Goal: Task Accomplishment & Management: Manage account settings

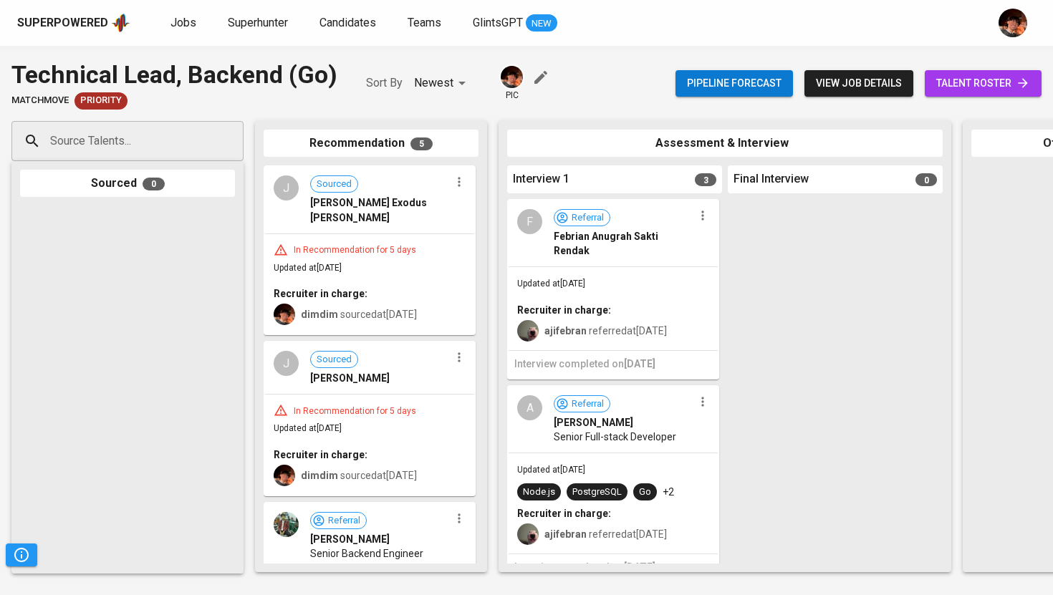
click at [177, 20] on span "Jobs" at bounding box center [184, 23] width 26 height 14
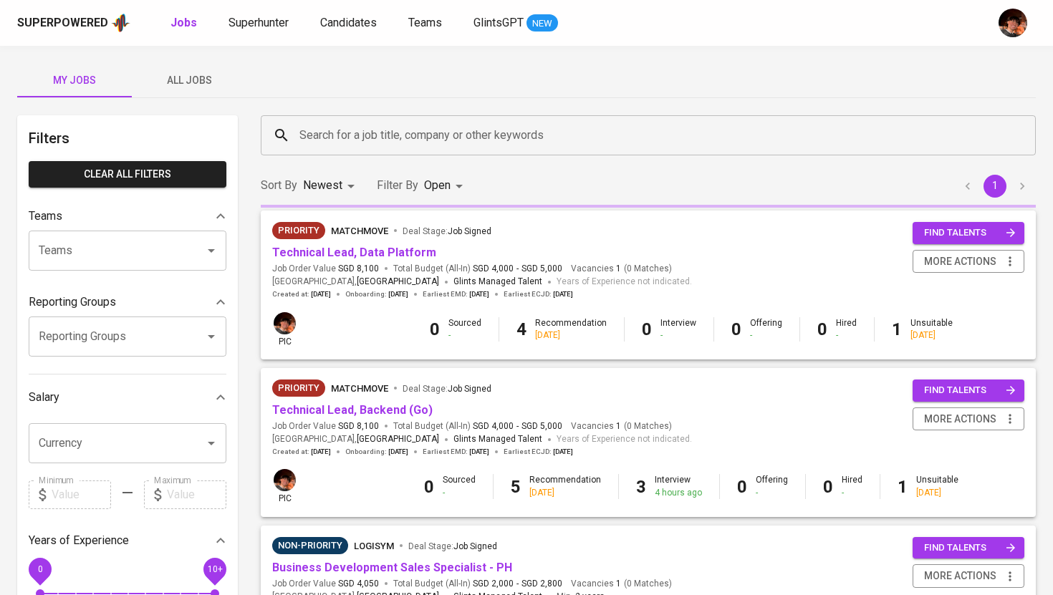
click at [312, 144] on input "Search for a job title, company or other keywords" at bounding box center [652, 135] width 712 height 27
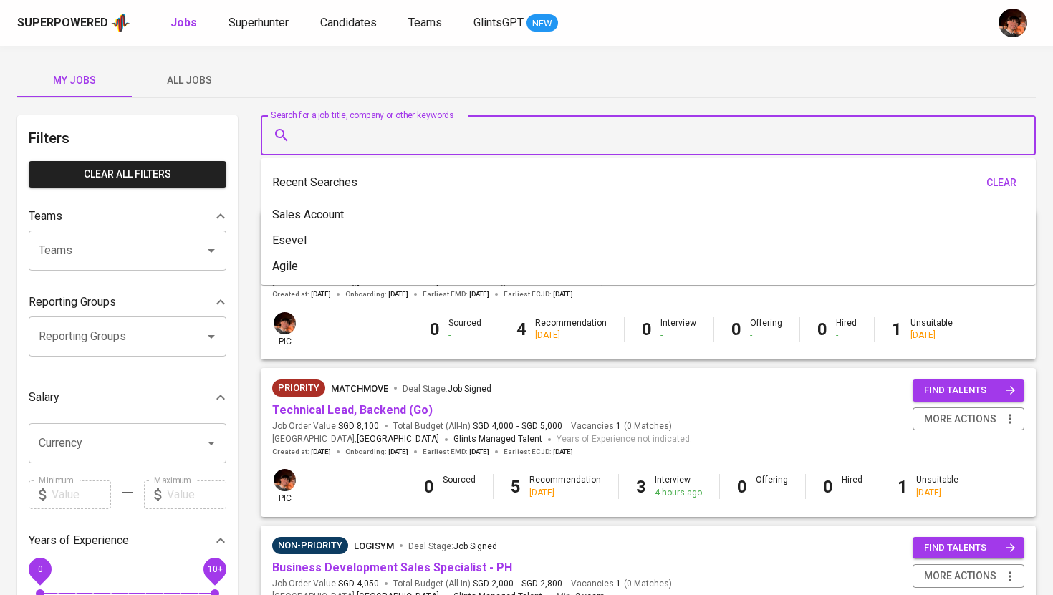
click at [206, 82] on span "All Jobs" at bounding box center [188, 81] width 97 height 18
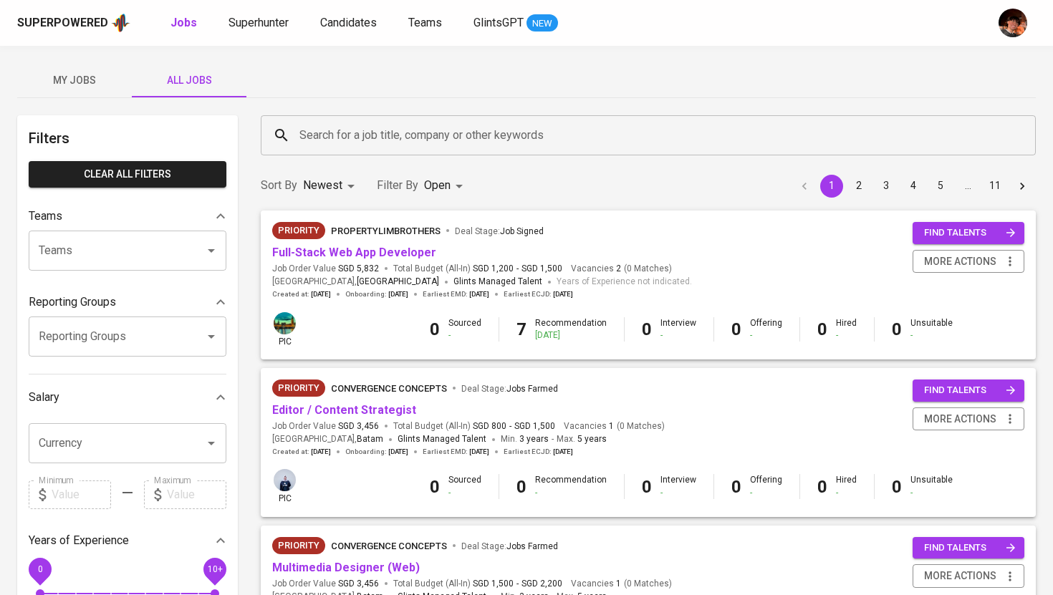
click at [444, 138] on input "Search for a job title, company or other keywords" at bounding box center [652, 135] width 712 height 27
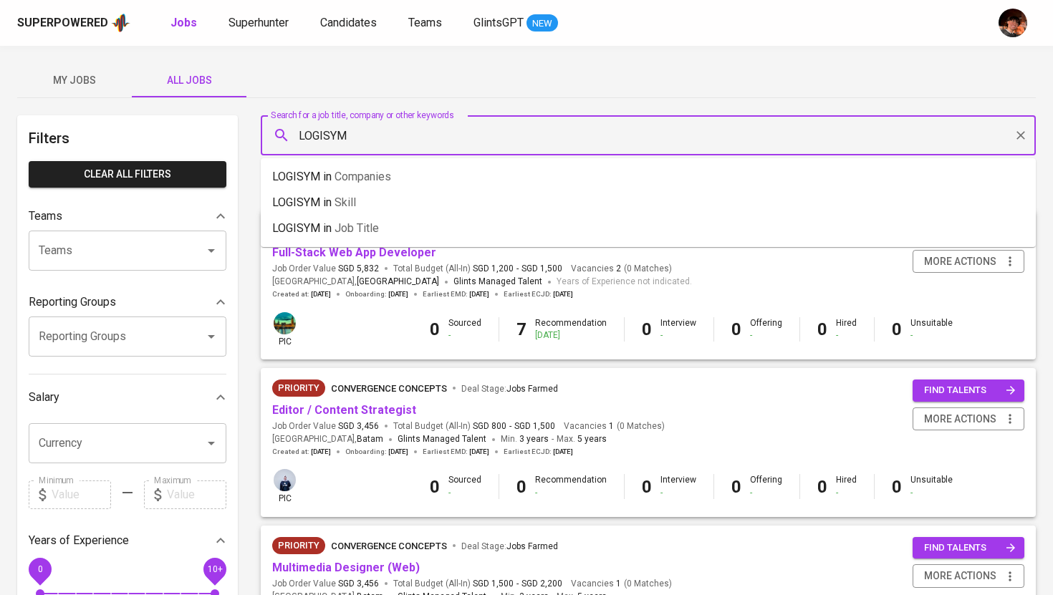
type input "LOGISYM"
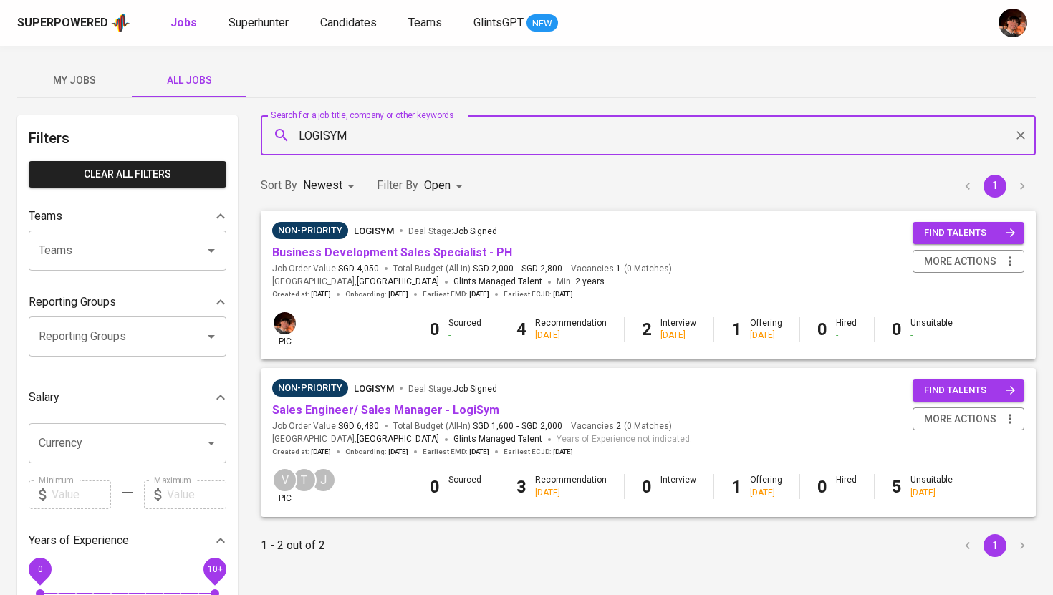
click at [427, 407] on link "Sales Engineer/ Sales Manager - LogiSym" at bounding box center [385, 410] width 227 height 14
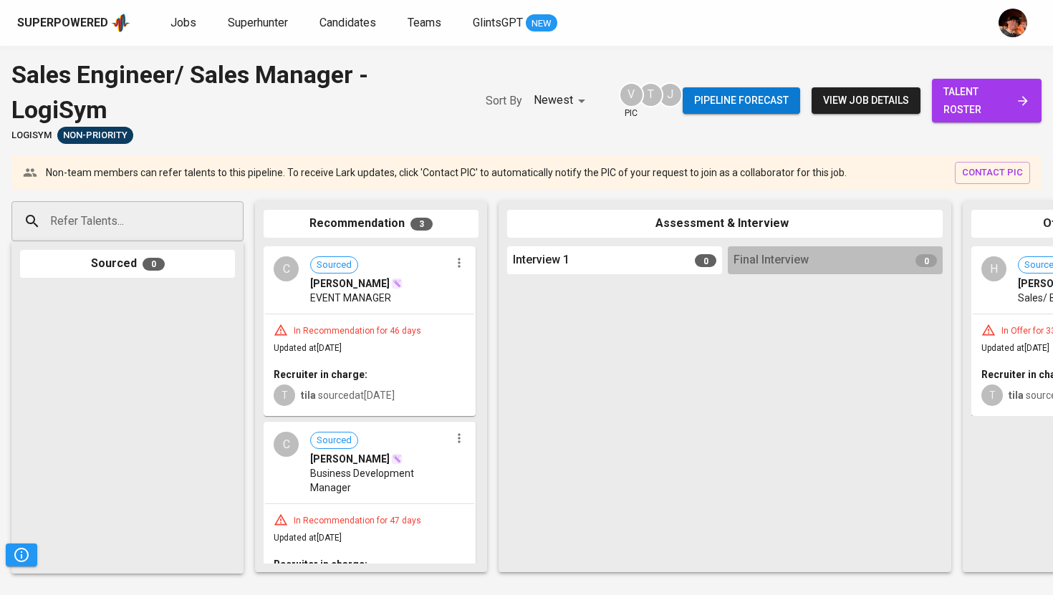
click at [999, 112] on span "talent roster" at bounding box center [987, 100] width 87 height 35
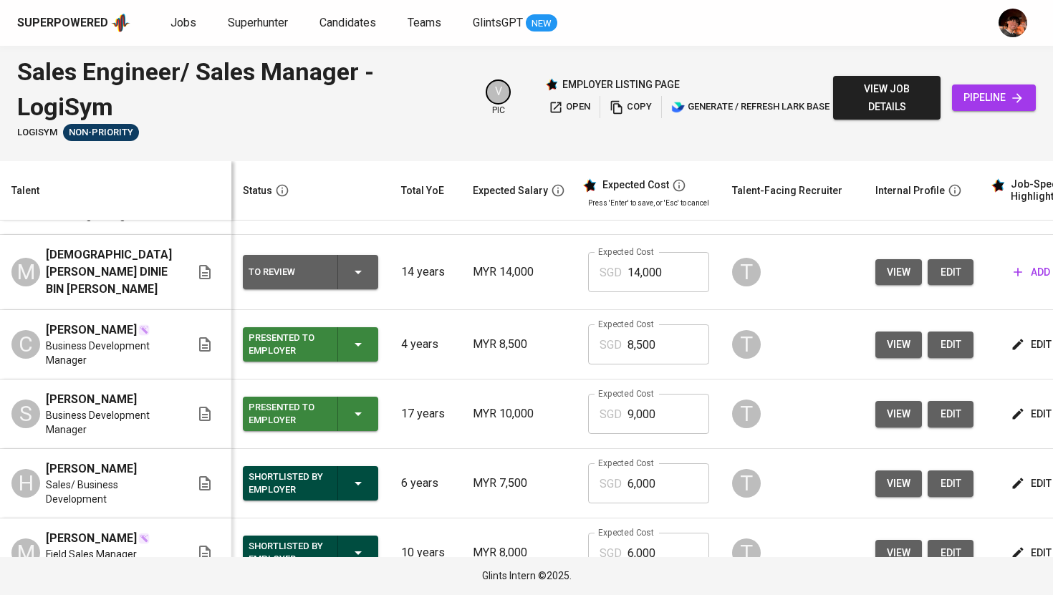
scroll to position [61, 0]
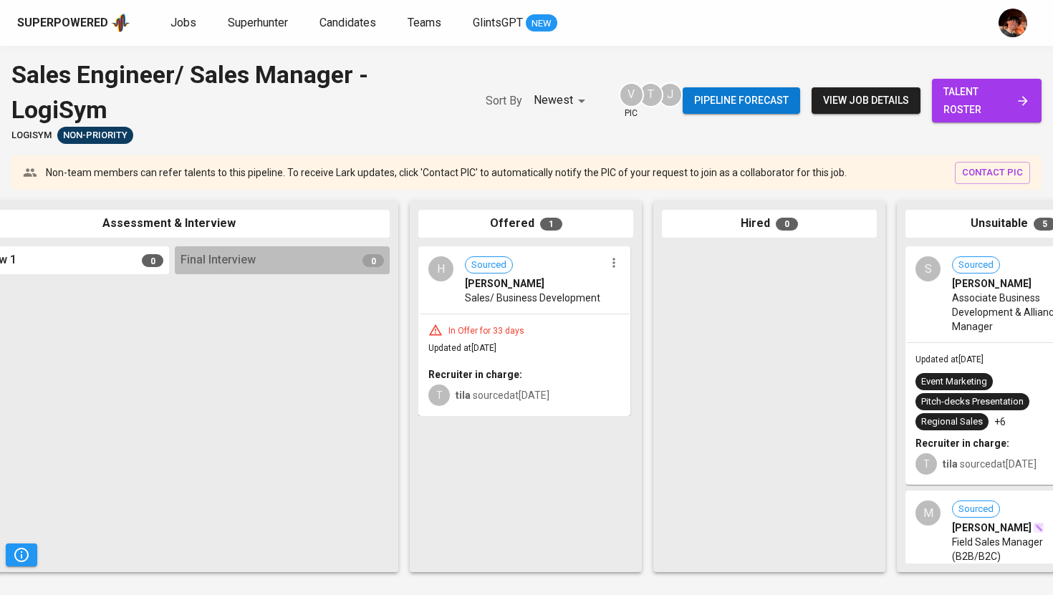
scroll to position [0, 555]
click at [254, 31] on link "Superhunter" at bounding box center [259, 23] width 63 height 18
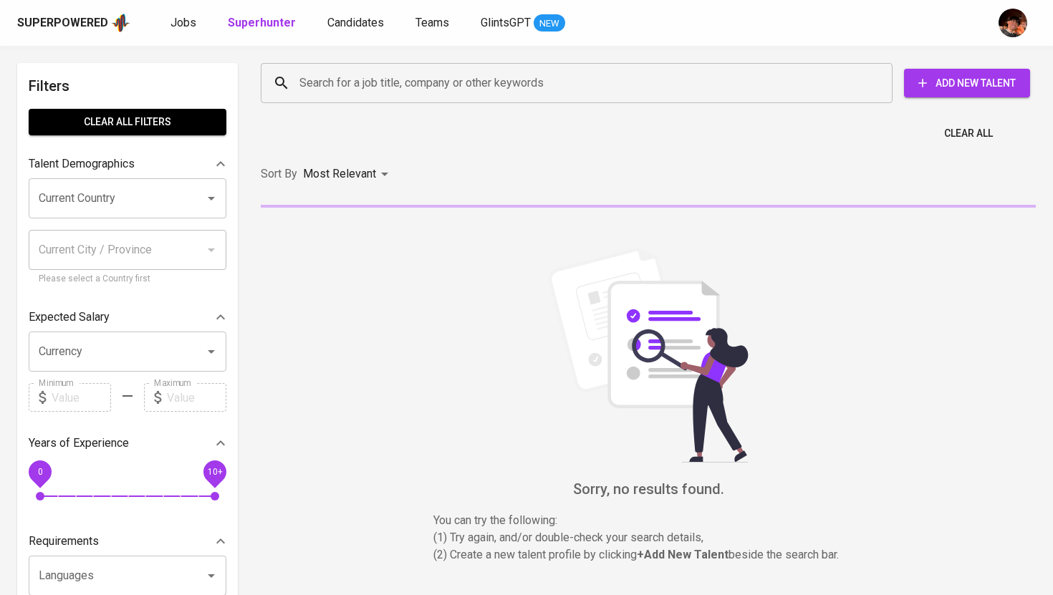
click at [360, 92] on input "Search for a job title, company or other keywords" at bounding box center [580, 83] width 569 height 27
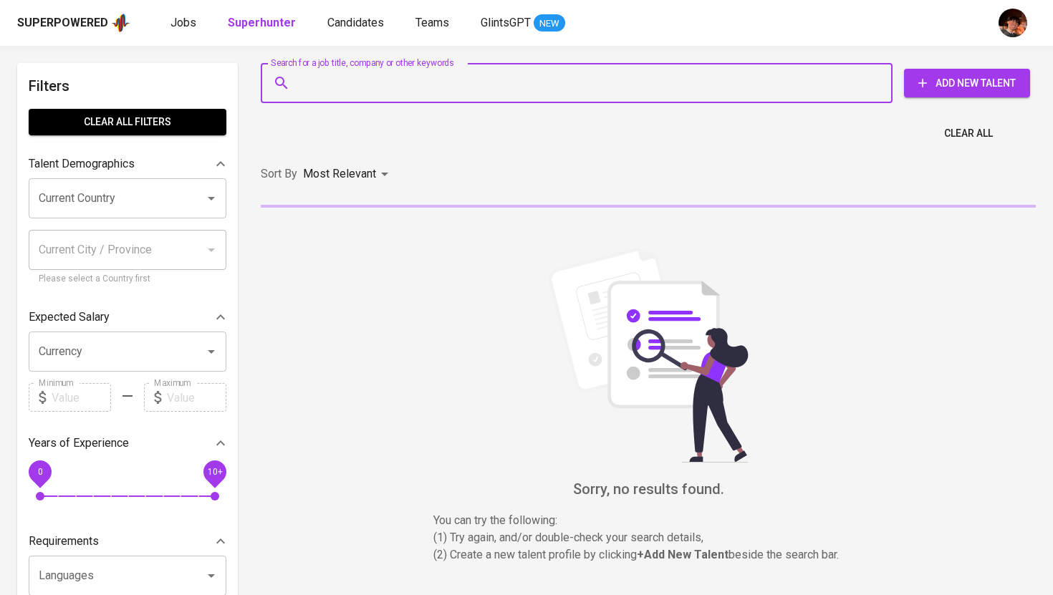
click at [363, 37] on div "Superpowered Jobs Superhunter Candidates Teams GlintsGPT NEW" at bounding box center [526, 23] width 1053 height 46
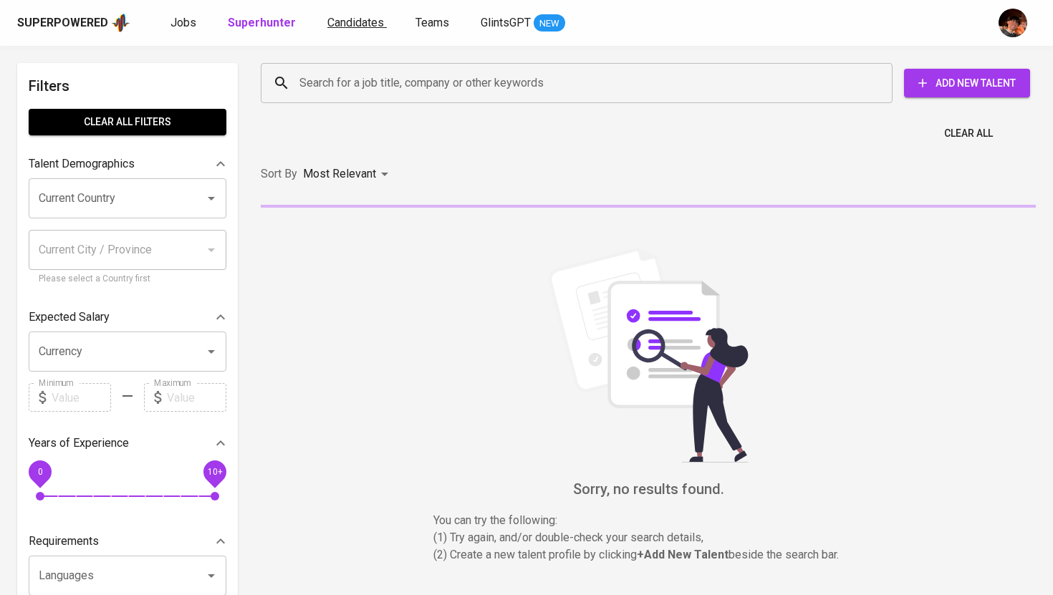
click at [355, 14] on link "Candidates" at bounding box center [356, 23] width 59 height 18
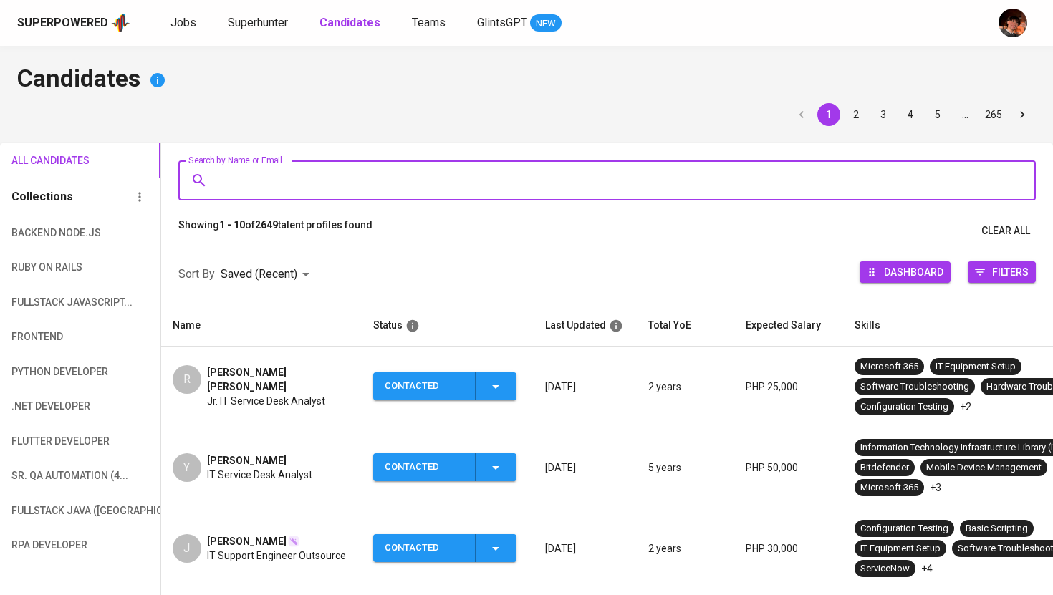
click at [335, 184] on input "Search by Name or Email" at bounding box center [611, 180] width 795 height 27
paste input "‪+62 819‑5336‑1042‬"
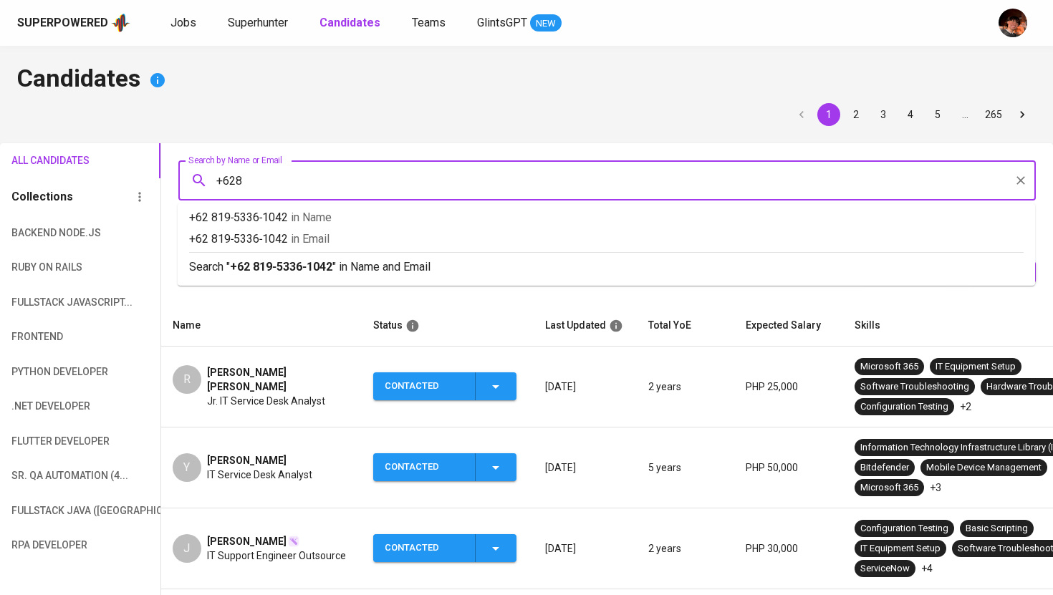
type input "‪+62 819‑5336‑1042‬"
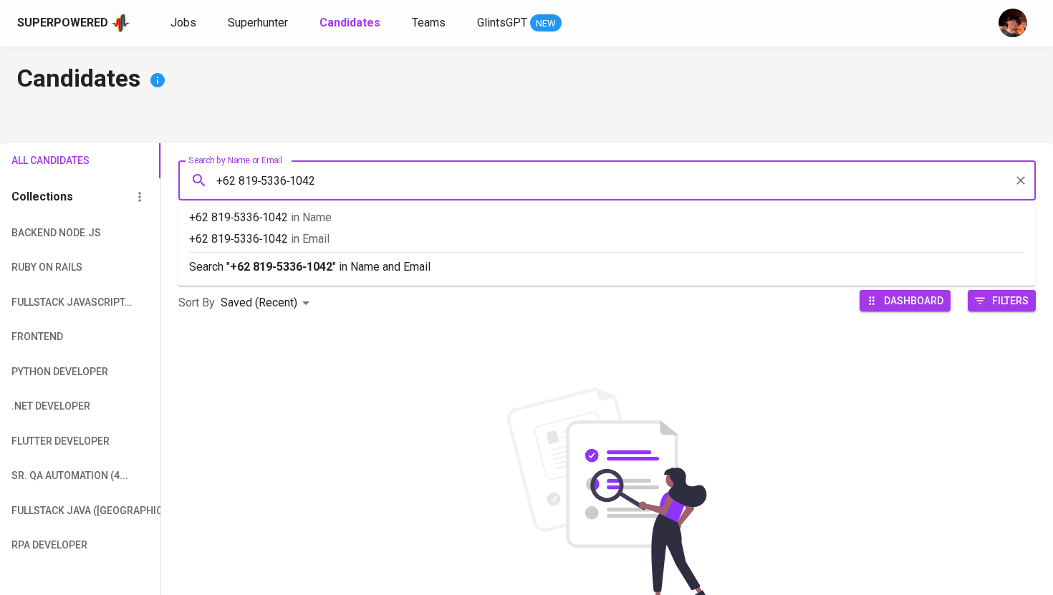
click at [239, 183] on input "‪+62 819‑5336‑1042‬" at bounding box center [611, 180] width 795 height 27
click at [259, 182] on input "‪+62819‑5336‑1042‬" at bounding box center [611, 180] width 795 height 27
click at [287, 183] on input "‪[PHONE_NUMBER]‑1042‬" at bounding box center [611, 180] width 795 height 27
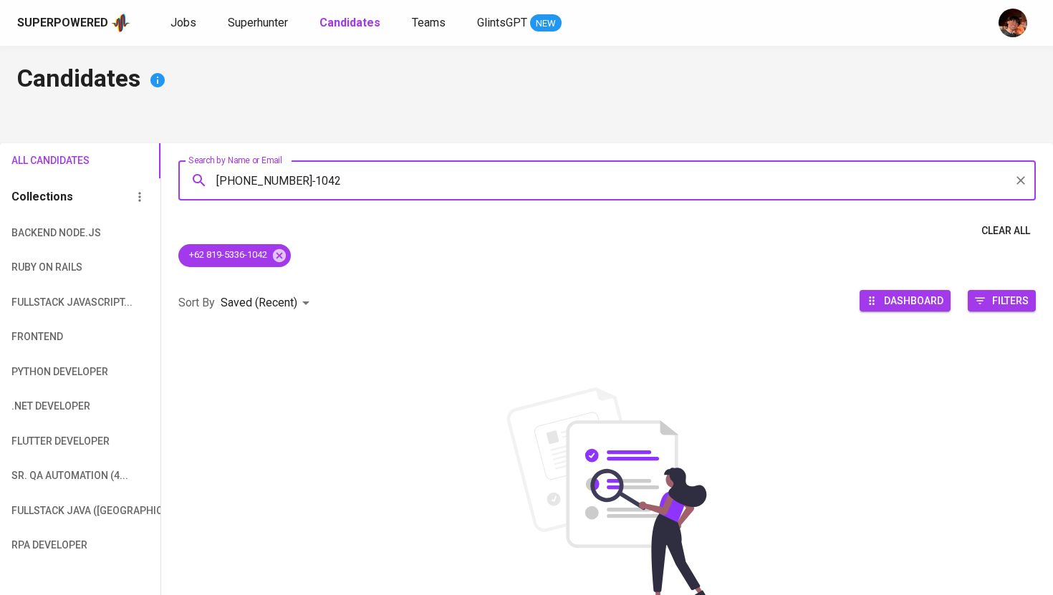
type input "‪[PHONE_NUMBER]‬"
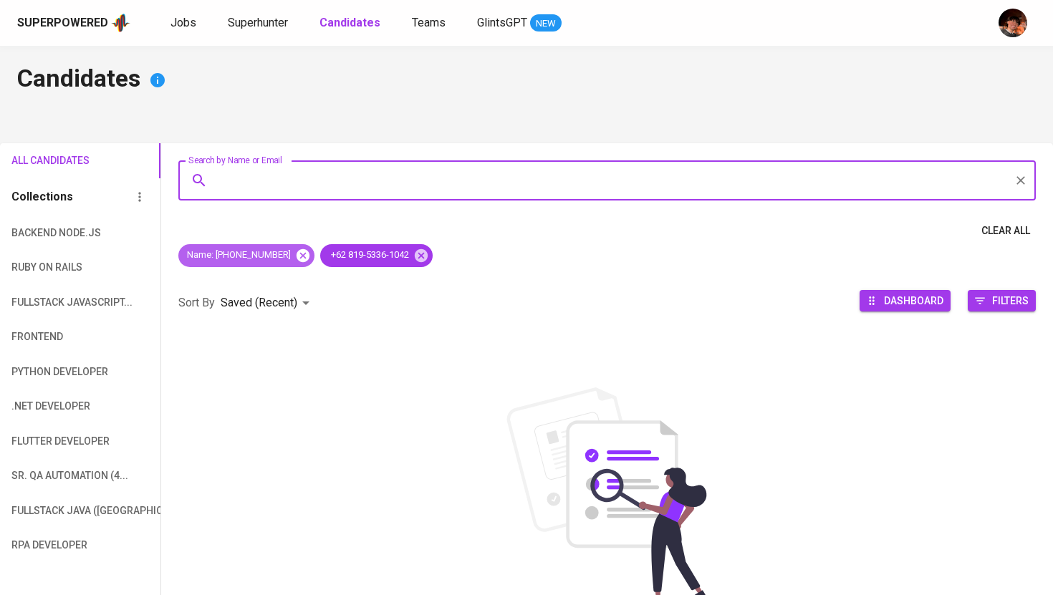
click at [302, 257] on icon at bounding box center [302, 255] width 13 height 13
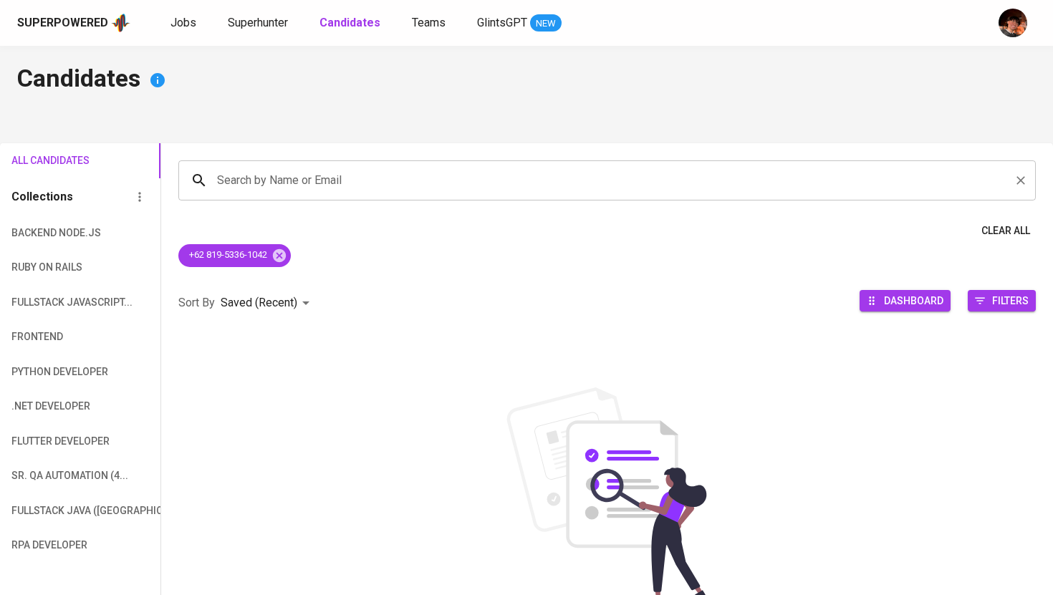
click at [312, 190] on input "Search by Name or Email" at bounding box center [611, 180] width 795 height 27
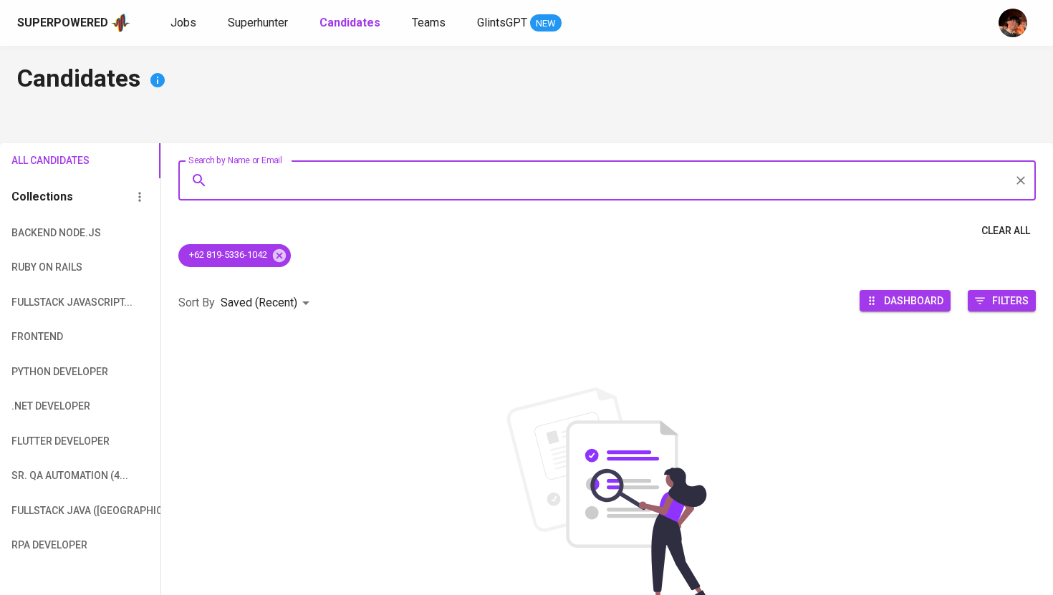
paste input "‪+62 819‑5336‑1042‬"
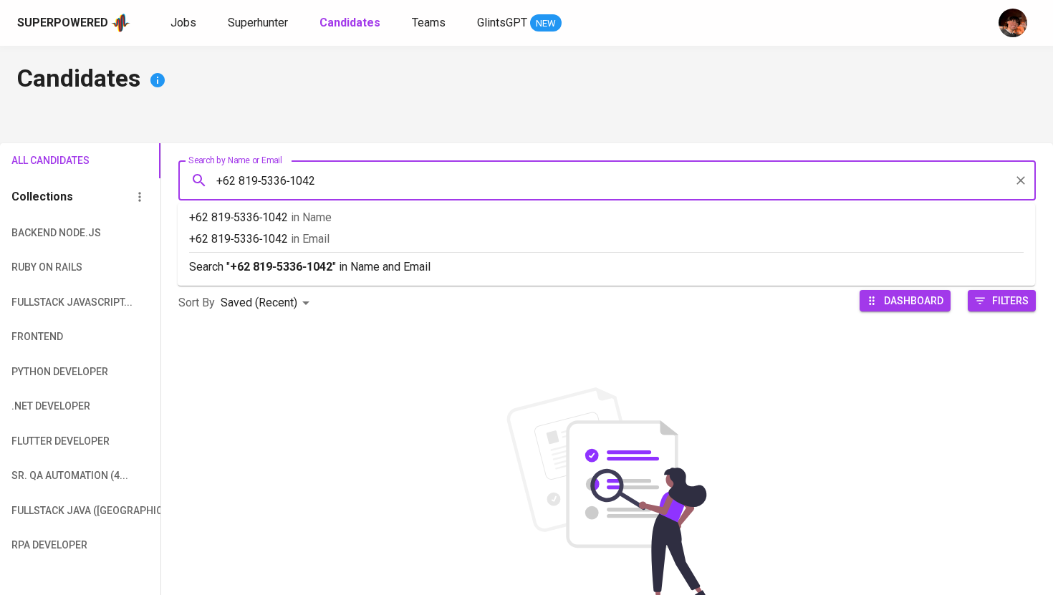
click at [241, 181] on input "‪+62 819‑5336‑1042‬" at bounding box center [611, 180] width 795 height 27
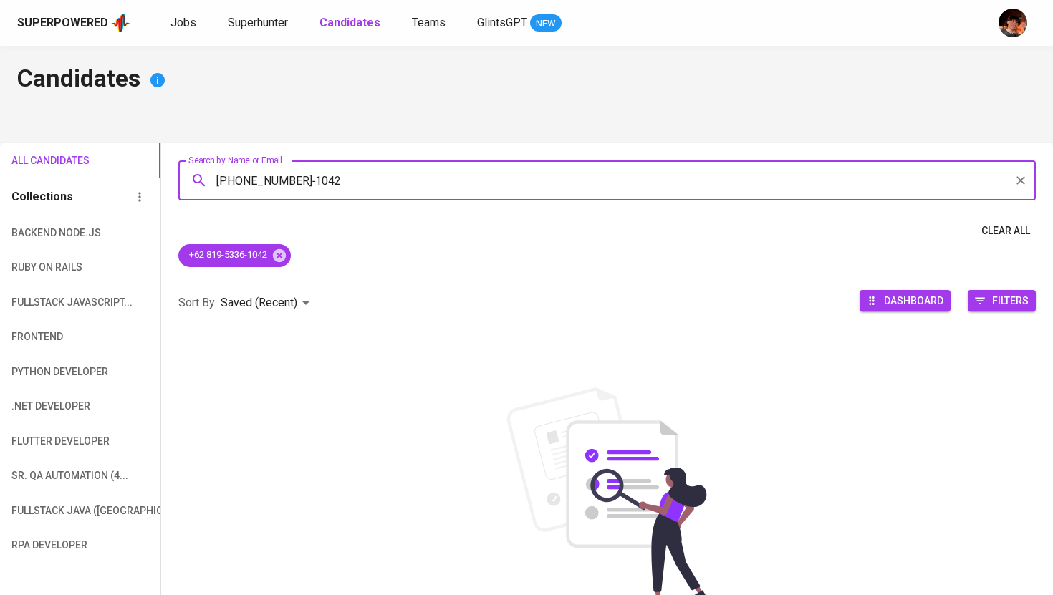
type input "‪[PHONE_NUMBER]‬"
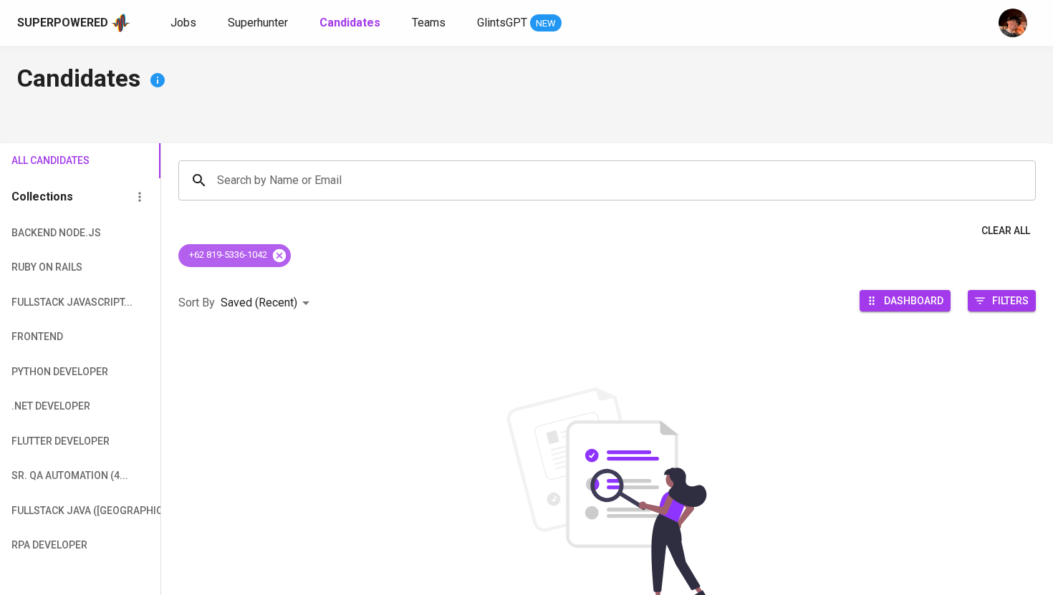
click at [287, 260] on icon at bounding box center [280, 256] width 16 height 16
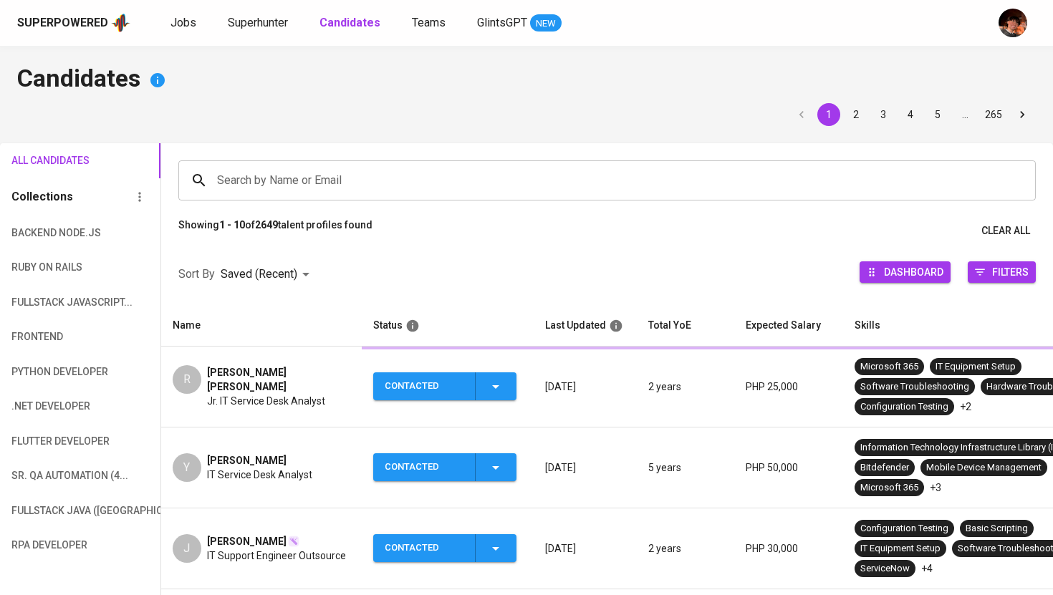
click at [283, 181] on input "Search by Name or Email" at bounding box center [611, 180] width 795 height 27
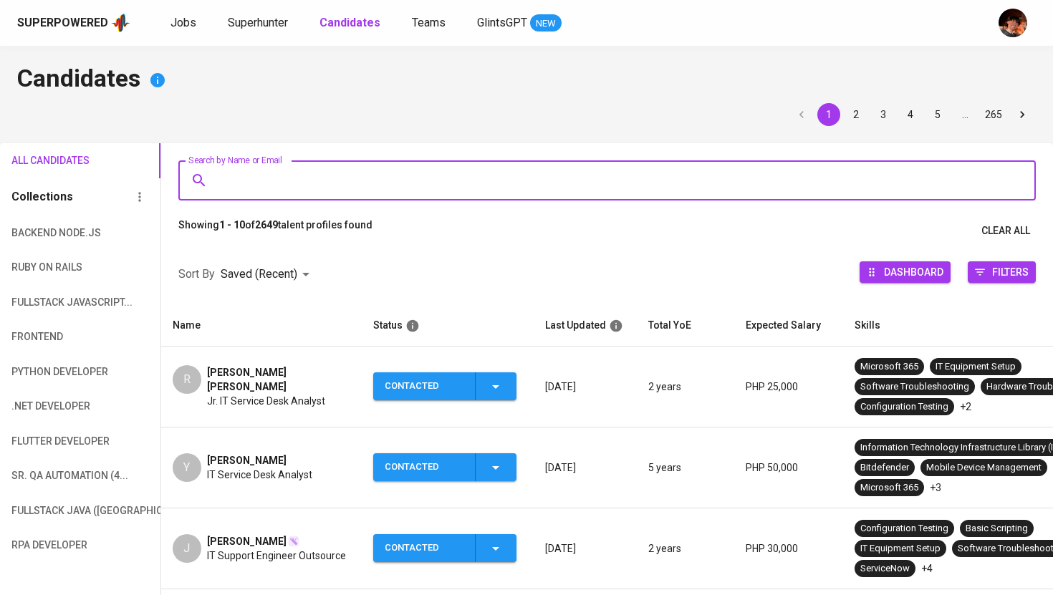
paste input "‪[PHONE_NUMBER]‬"
type input "‪[PHONE_NUMBER]‬"
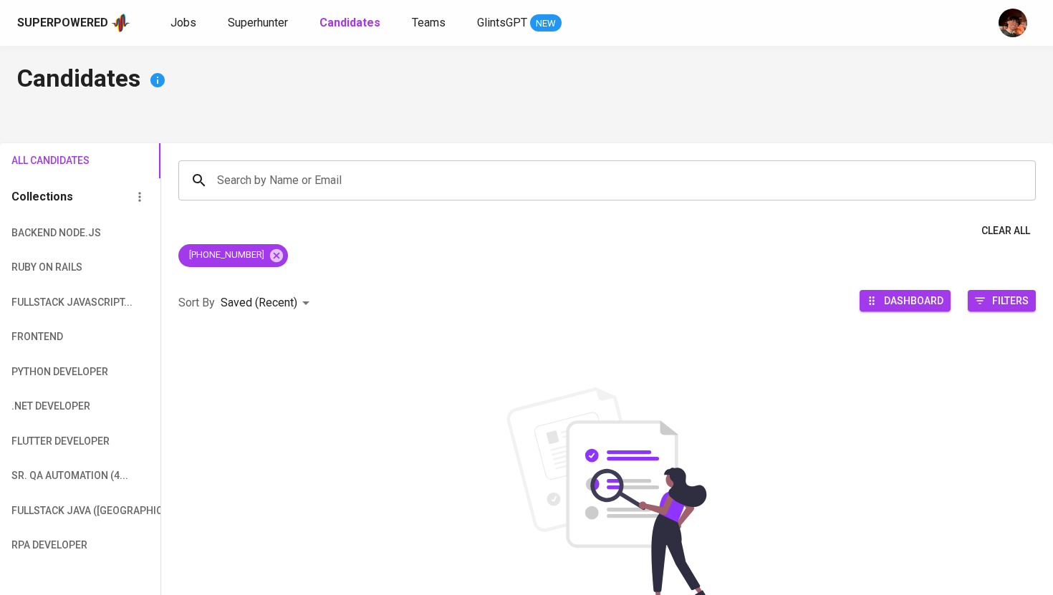
click at [166, 27] on div "Superpowered Jobs Superhunter Candidates Teams GlintsGPT NEW" at bounding box center [503, 22] width 973 height 21
click at [180, 17] on span "Jobs" at bounding box center [184, 23] width 26 height 14
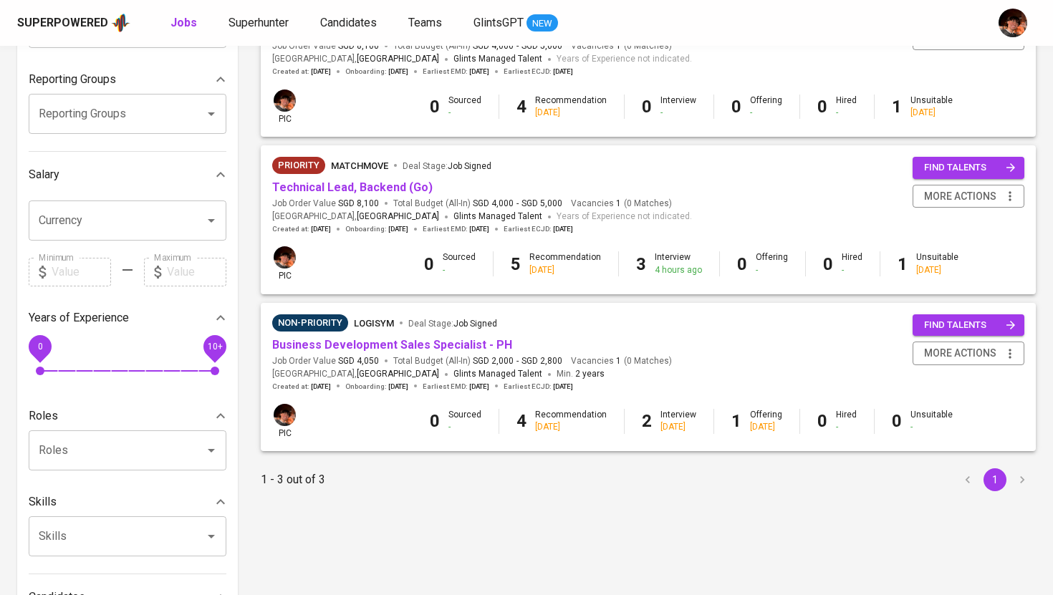
scroll to position [226, 0]
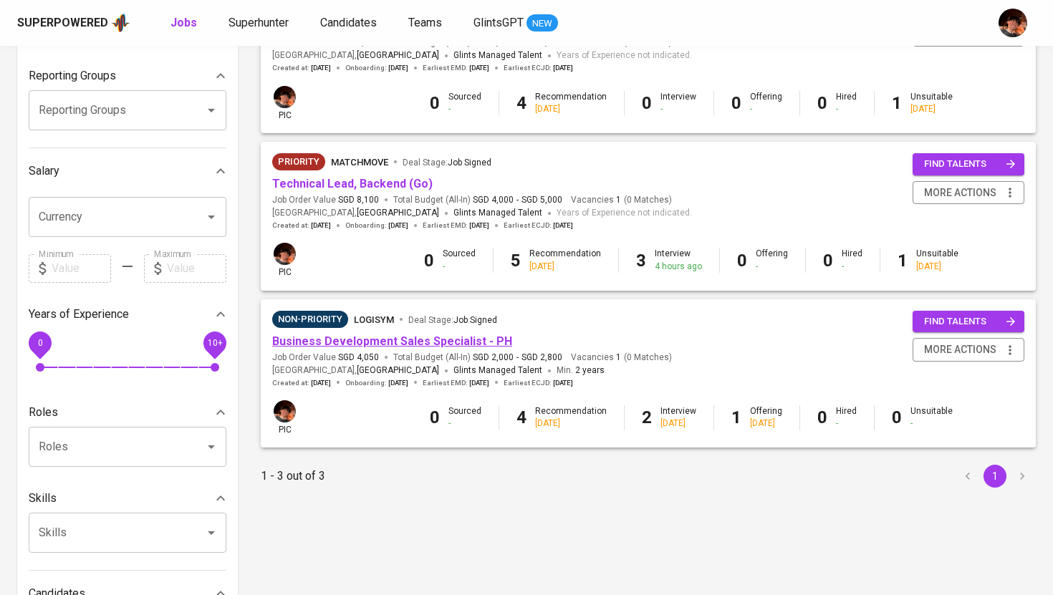
click at [414, 345] on link "Business Development Sales Specialist - PH" at bounding box center [392, 342] width 240 height 14
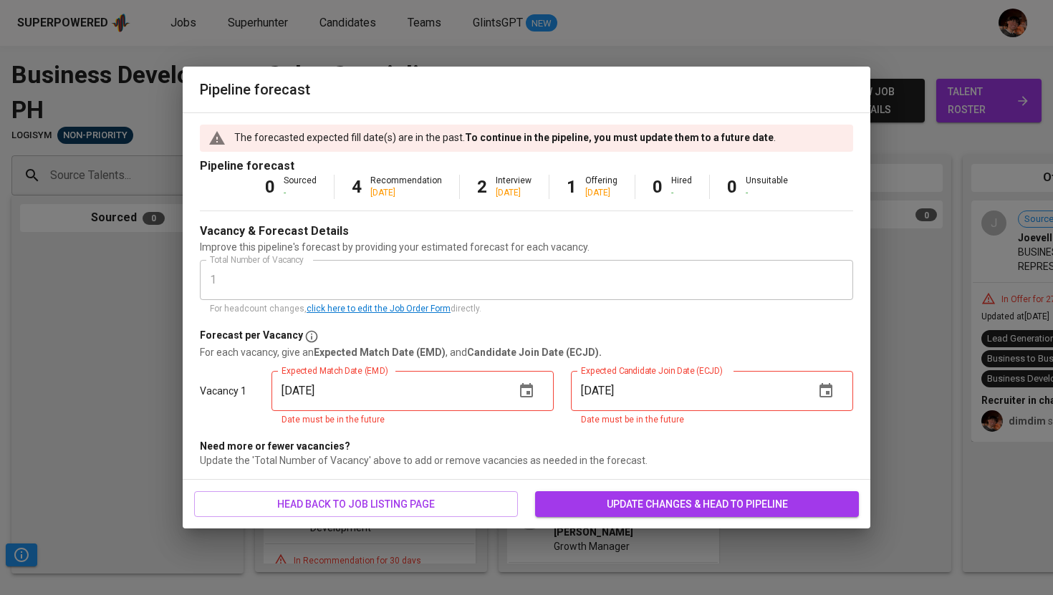
click at [525, 392] on icon "button" at bounding box center [526, 391] width 17 height 17
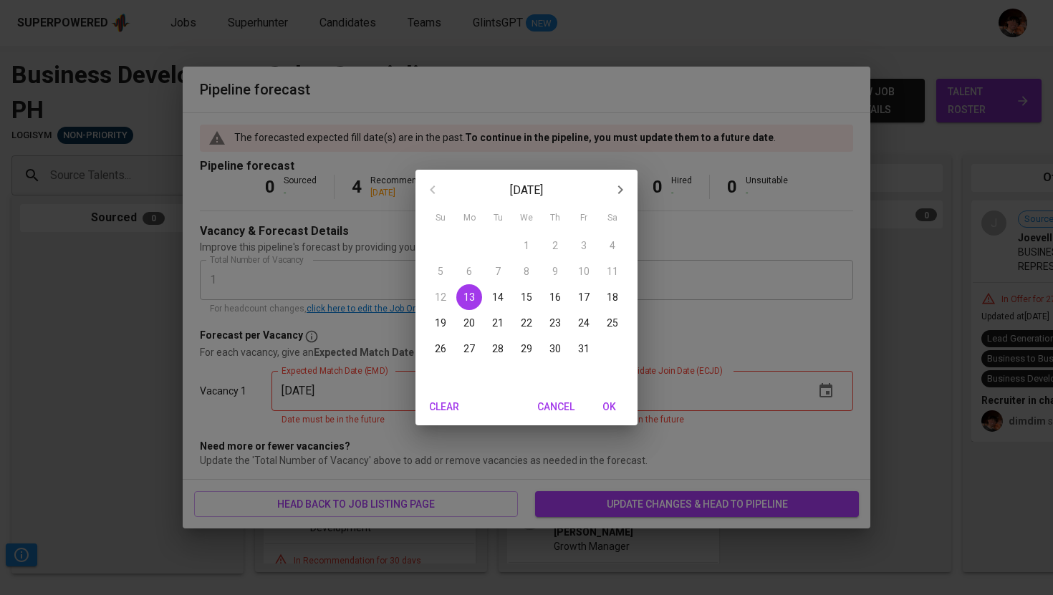
click at [468, 301] on p "13" at bounding box center [469, 297] width 11 height 14
type input "[DATE]"
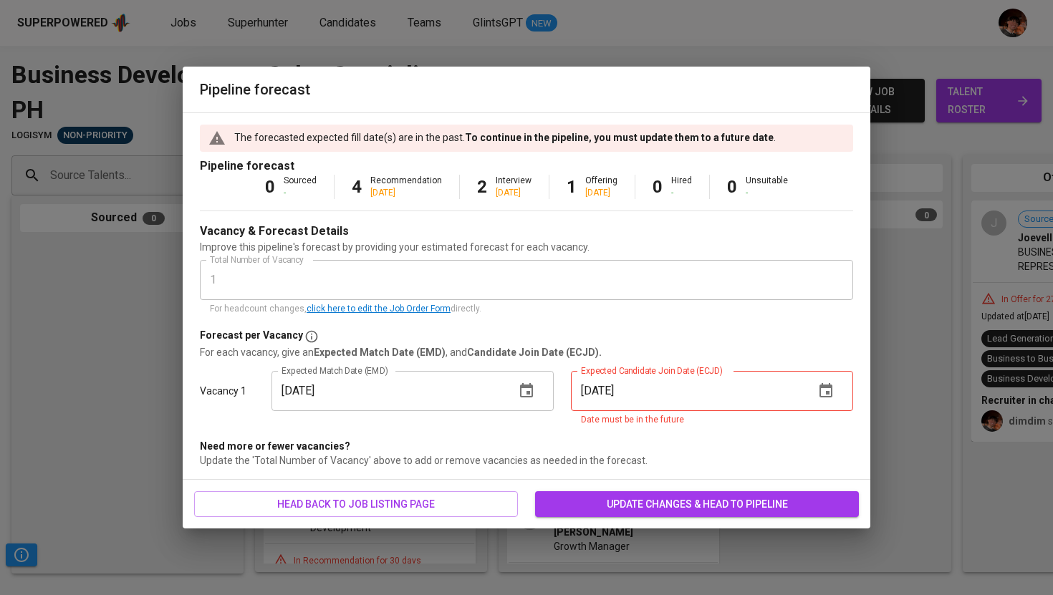
click at [824, 396] on icon "button" at bounding box center [826, 390] width 13 height 14
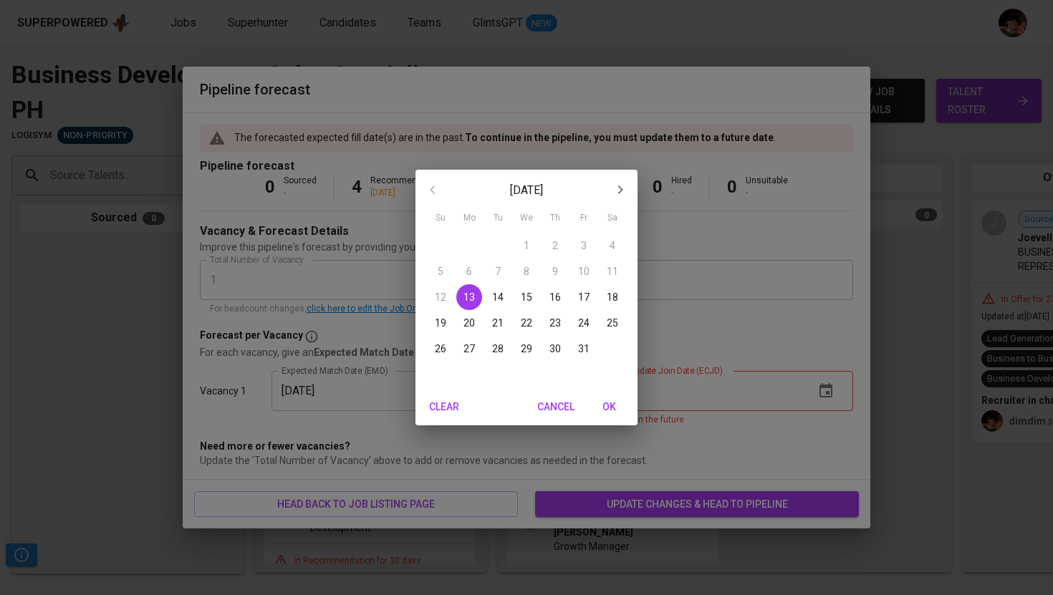
click at [502, 346] on p "28" at bounding box center [497, 349] width 11 height 14
type input "[DATE]"
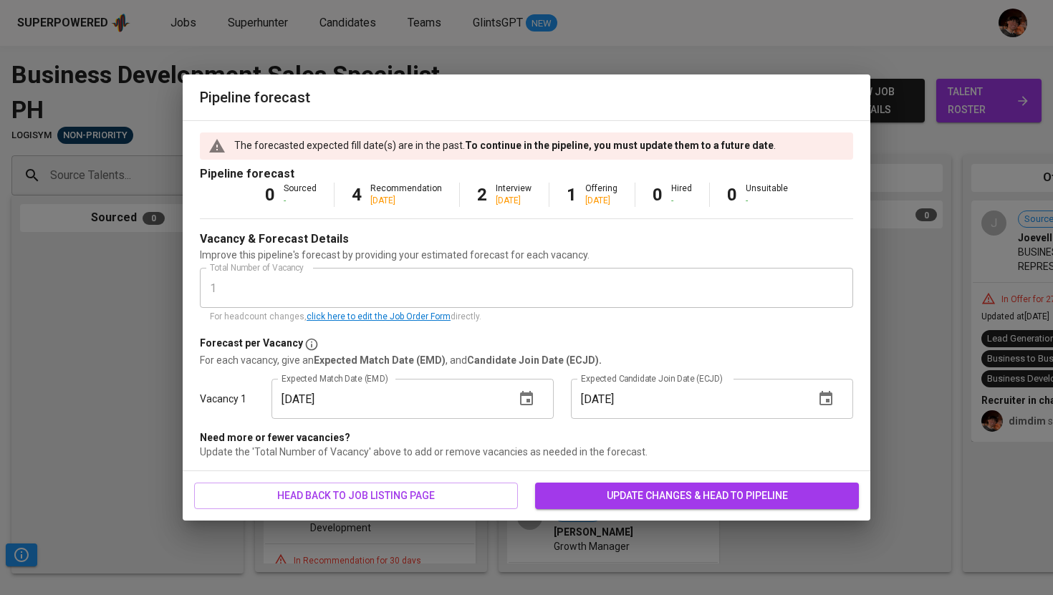
click at [643, 487] on span "update changes & head to pipeline" at bounding box center [697, 496] width 301 height 18
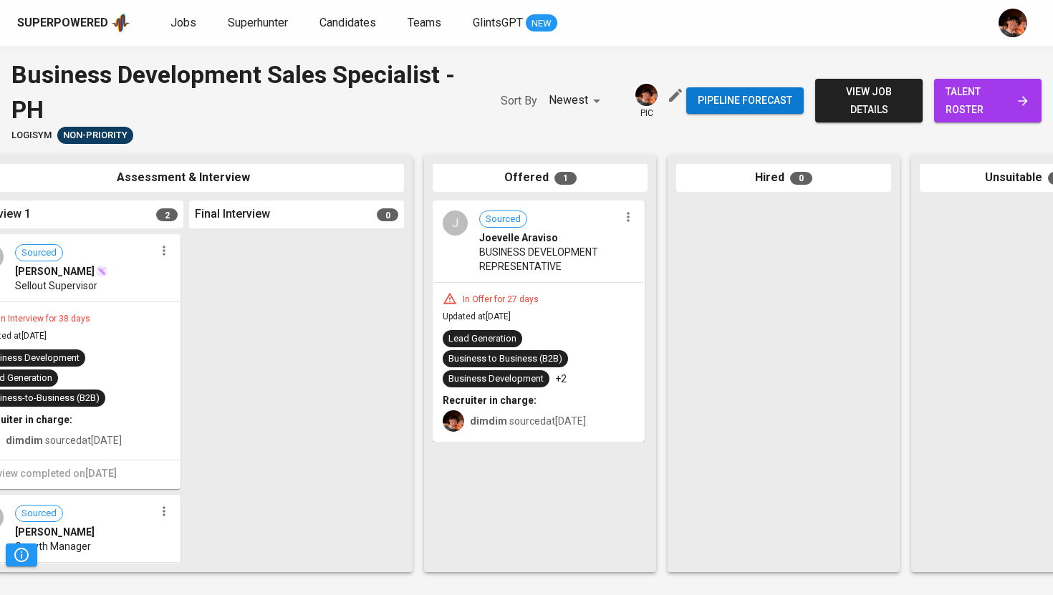
scroll to position [0, 653]
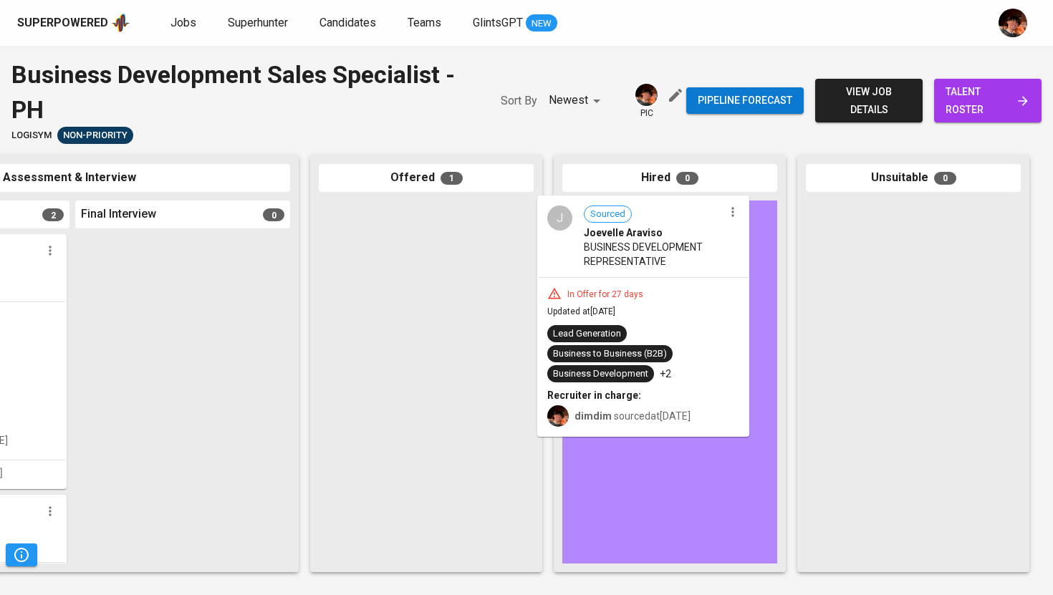
drag, startPoint x: 369, startPoint y: 264, endPoint x: 594, endPoint y: 257, distance: 225.1
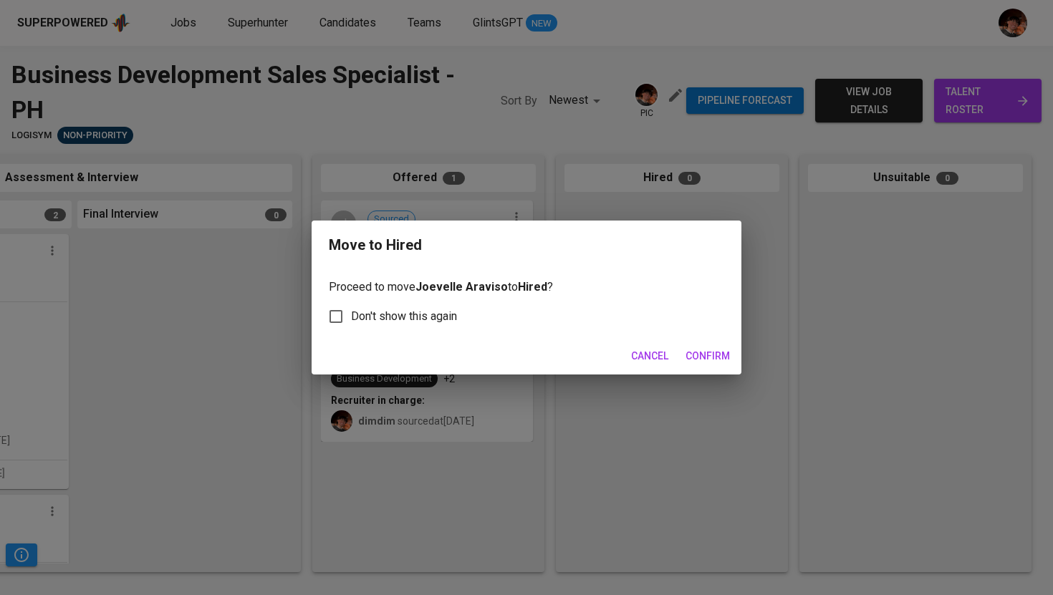
click at [706, 358] on span "Confirm" at bounding box center [708, 357] width 44 height 18
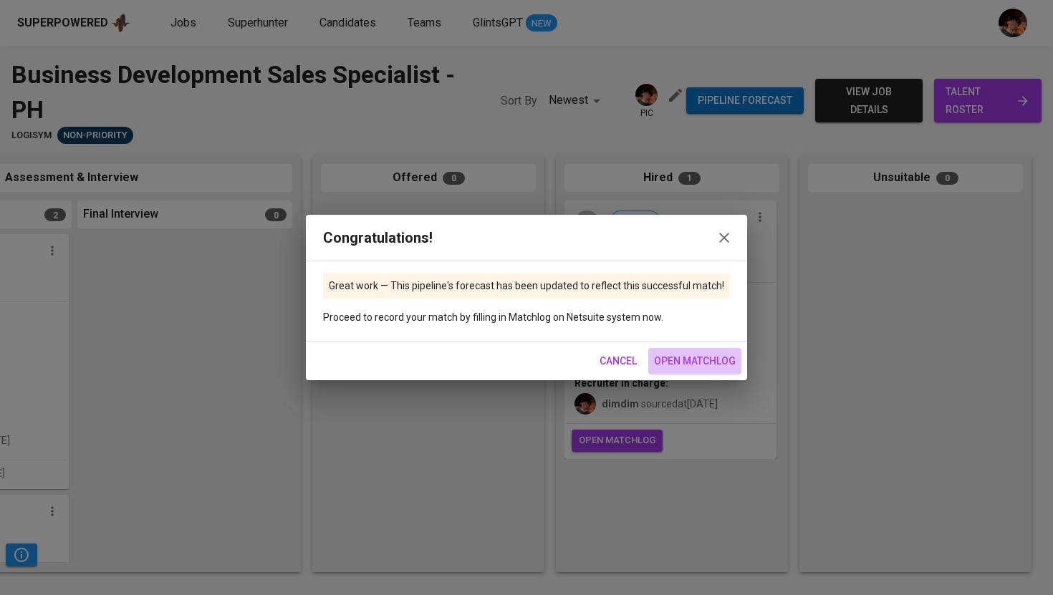
click at [706, 358] on span "open matchlog" at bounding box center [695, 362] width 82 height 18
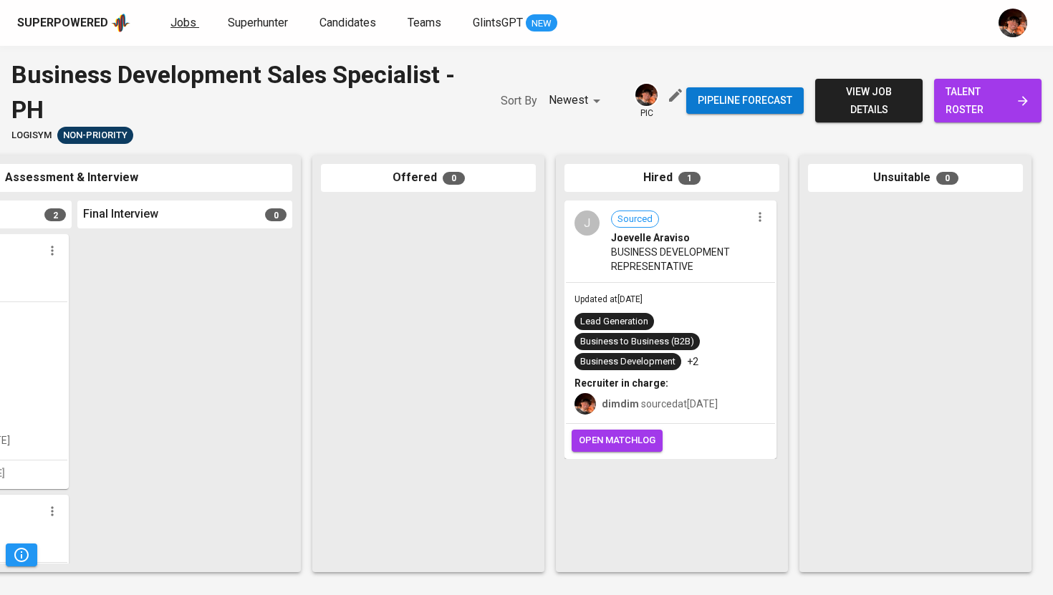
click at [181, 27] on span "Jobs" at bounding box center [184, 23] width 26 height 14
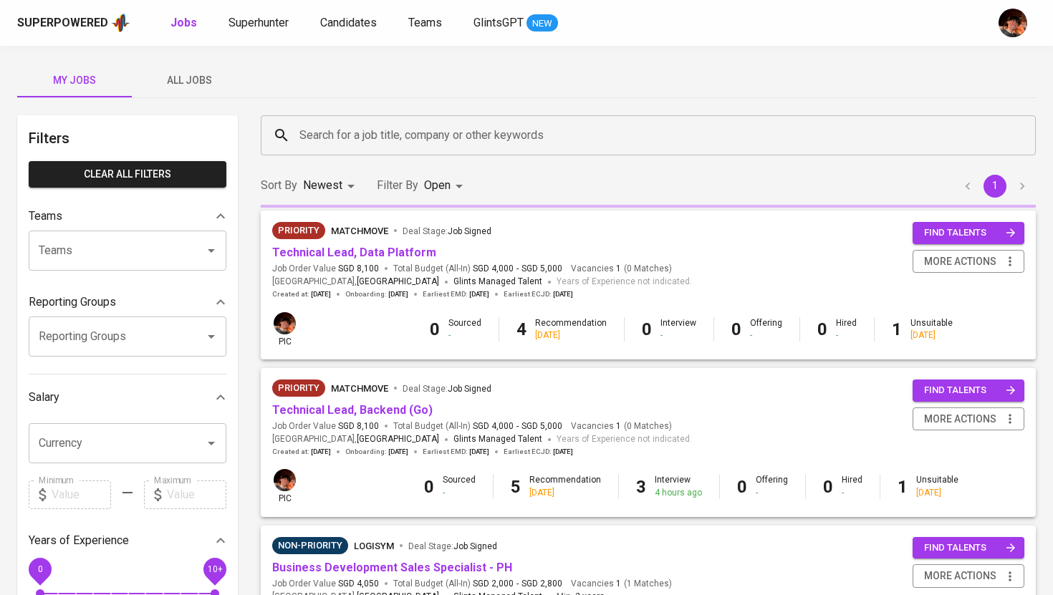
click at [188, 75] on span "All Jobs" at bounding box center [188, 81] width 97 height 18
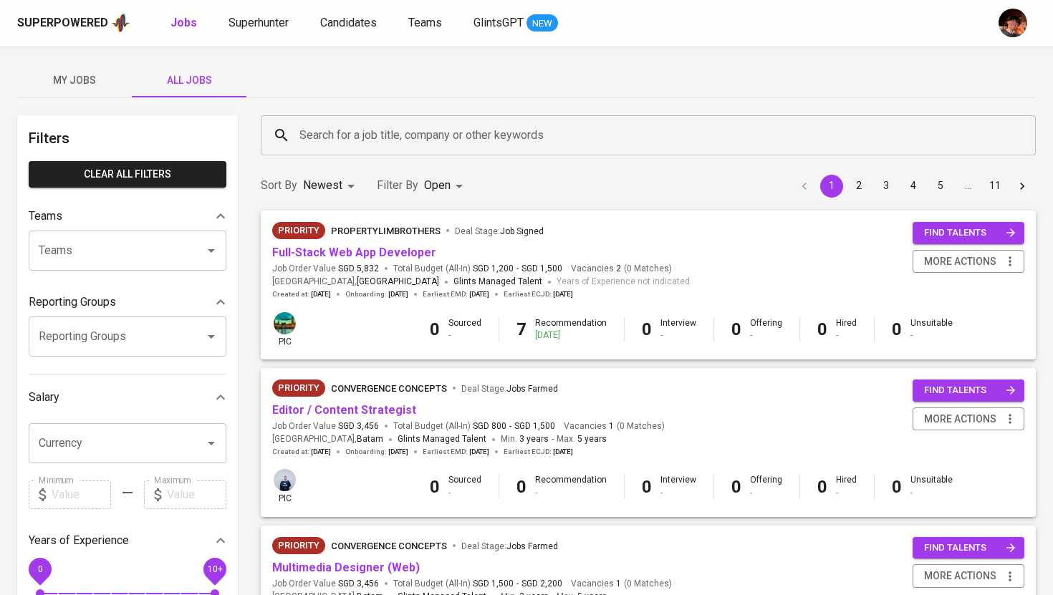
click at [345, 136] on input "Search for a job title, company or other keywords" at bounding box center [652, 135] width 712 height 27
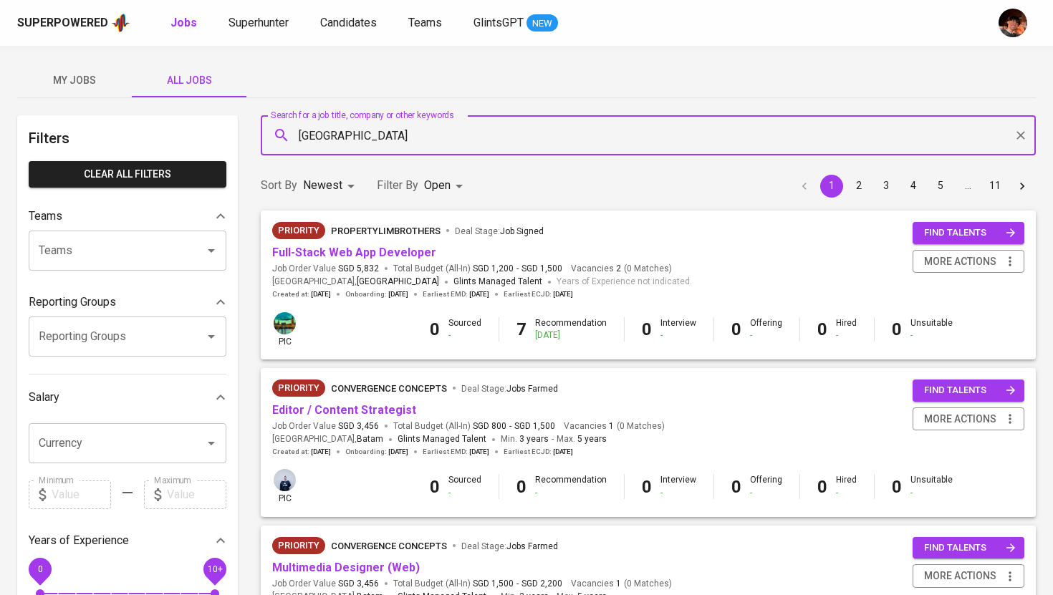
type input "[GEOGRAPHIC_DATA]"
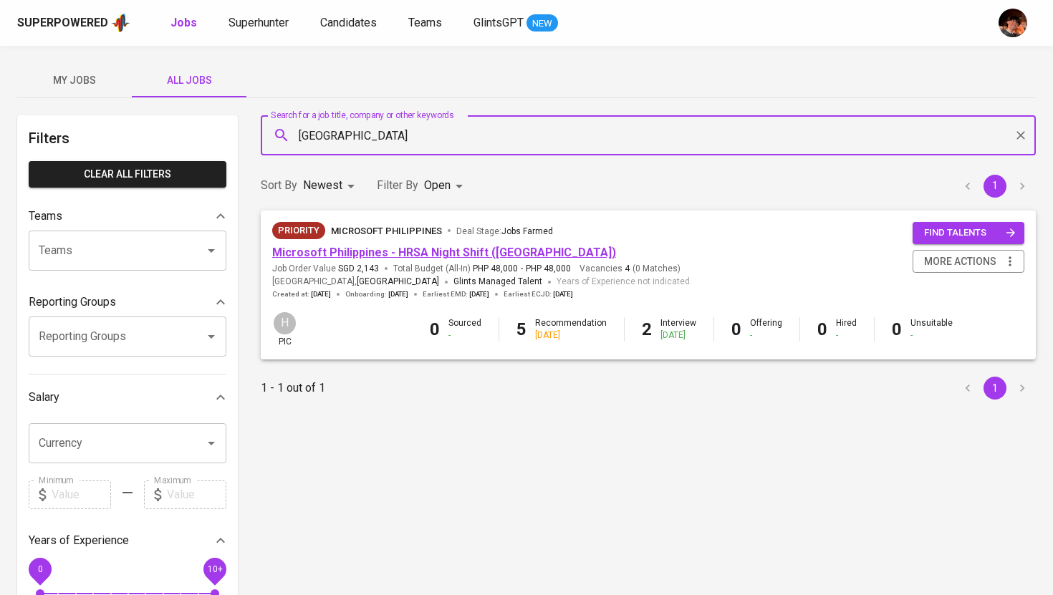
click at [386, 250] on link "Microsoft Philippines - HRSA Night Shift ([GEOGRAPHIC_DATA])" at bounding box center [444, 253] width 344 height 14
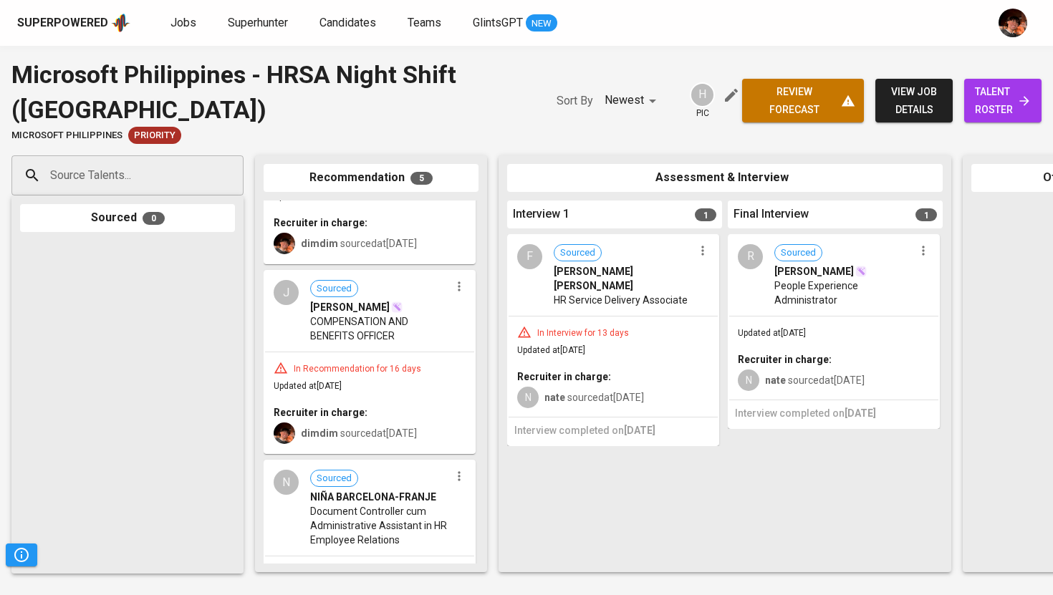
scroll to position [151, 0]
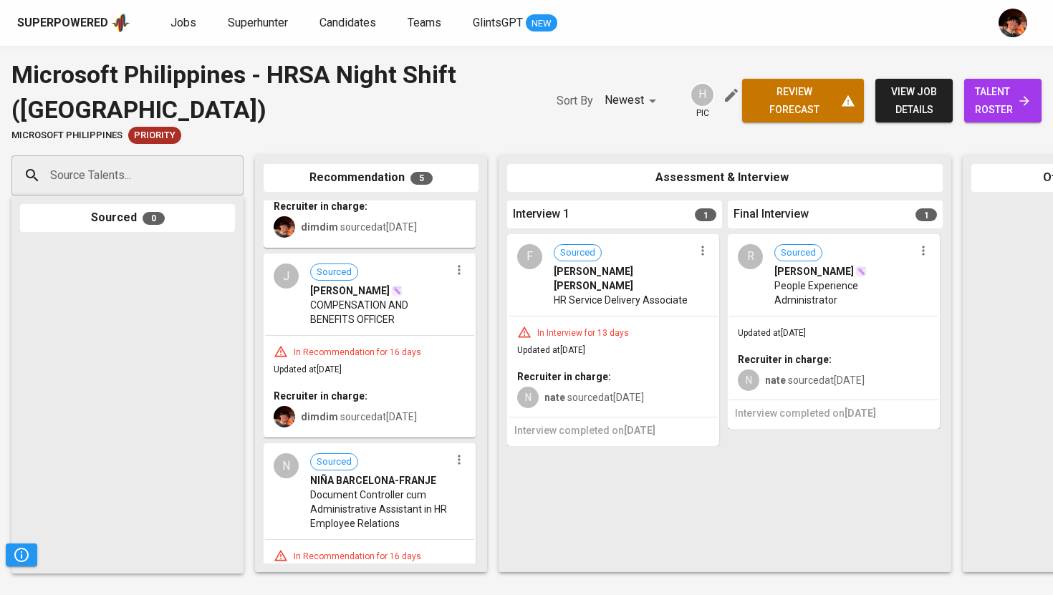
click at [680, 317] on div "In Interview for 13 days Updated at [DATE] Recruiter in charge: N nate sourced …" at bounding box center [613, 367] width 209 height 100
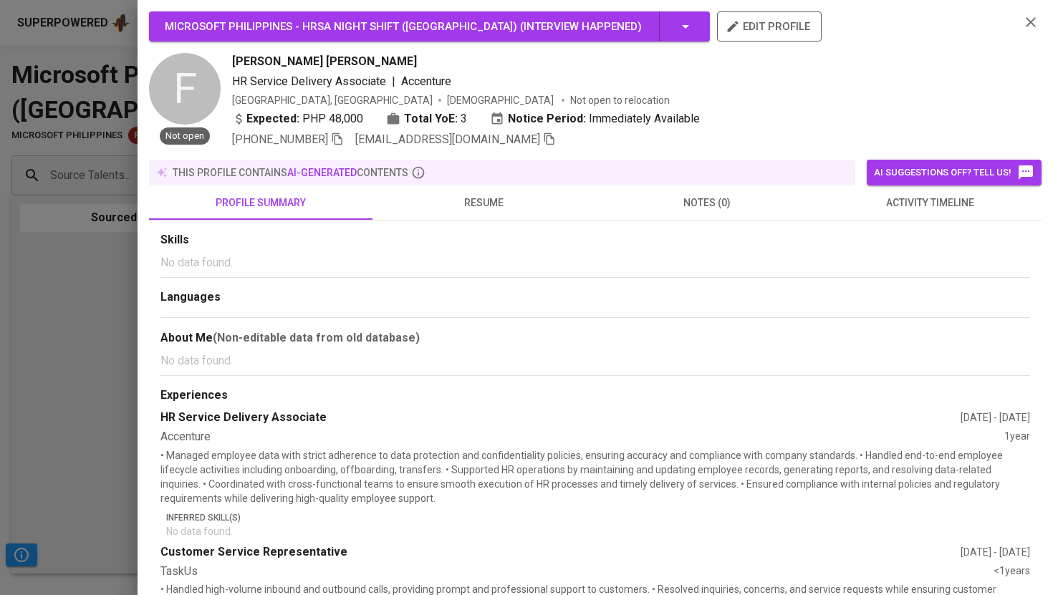
click at [919, 198] on span "activity timeline" at bounding box center [931, 203] width 206 height 18
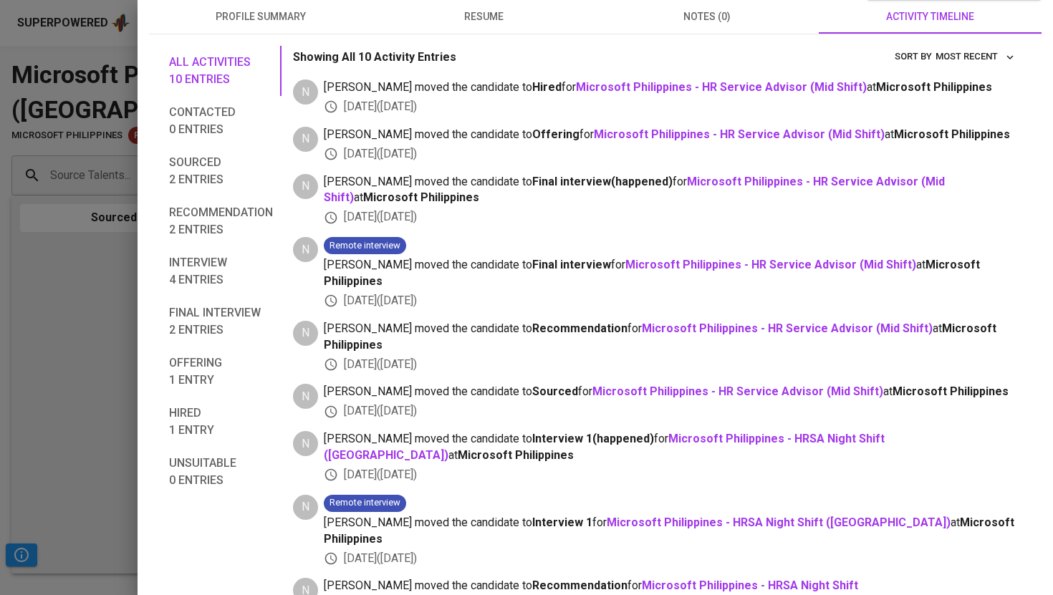
scroll to position [192, 0]
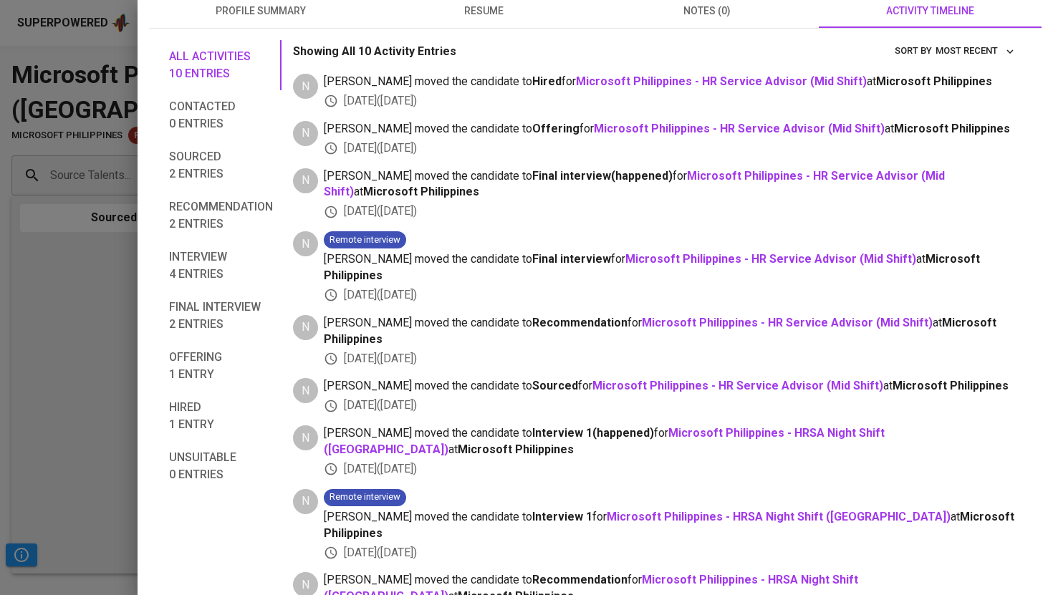
click at [113, 357] on div at bounding box center [526, 297] width 1053 height 595
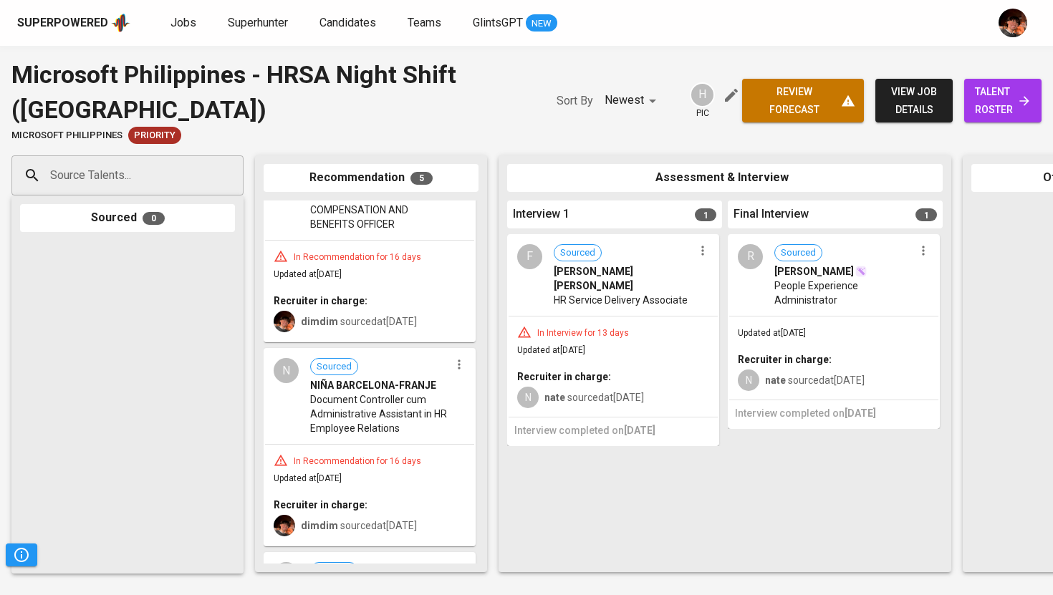
scroll to position [255, 0]
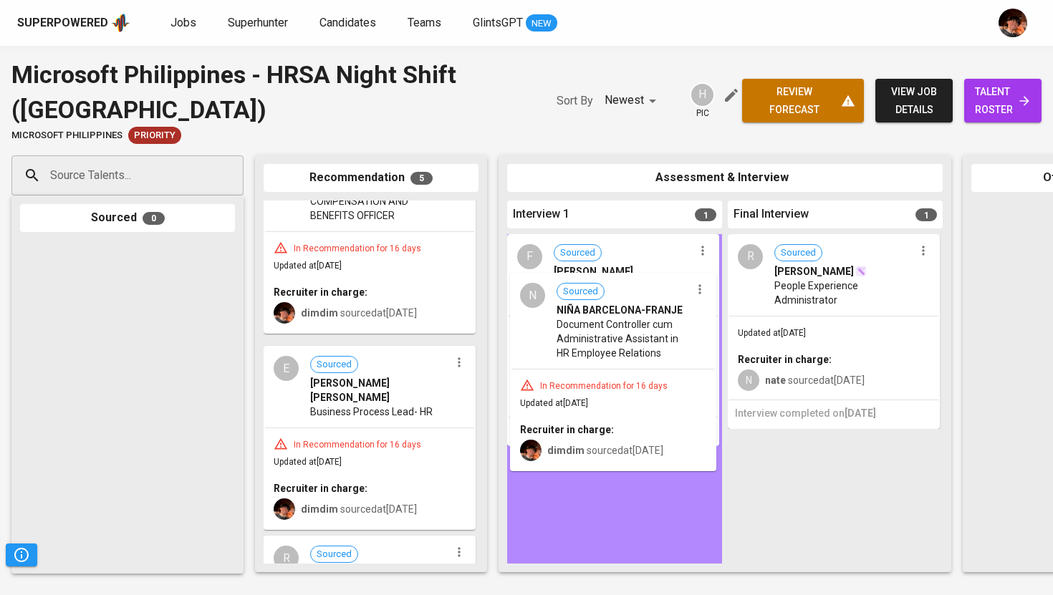
drag, startPoint x: 353, startPoint y: 395, endPoint x: 600, endPoint y: 336, distance: 253.4
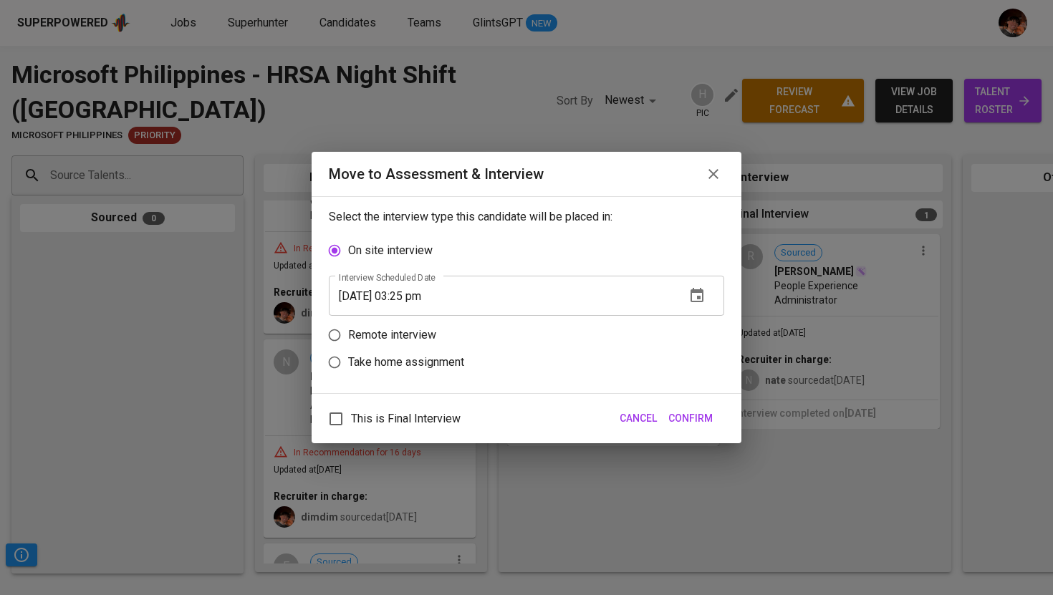
click at [418, 337] on p "Remote interview" at bounding box center [392, 335] width 88 height 17
click at [348, 337] on input "Remote interview" at bounding box center [334, 335] width 27 height 27
radio input "true"
click at [415, 319] on input "[DATE] 03:25 pm" at bounding box center [501, 323] width 345 height 40
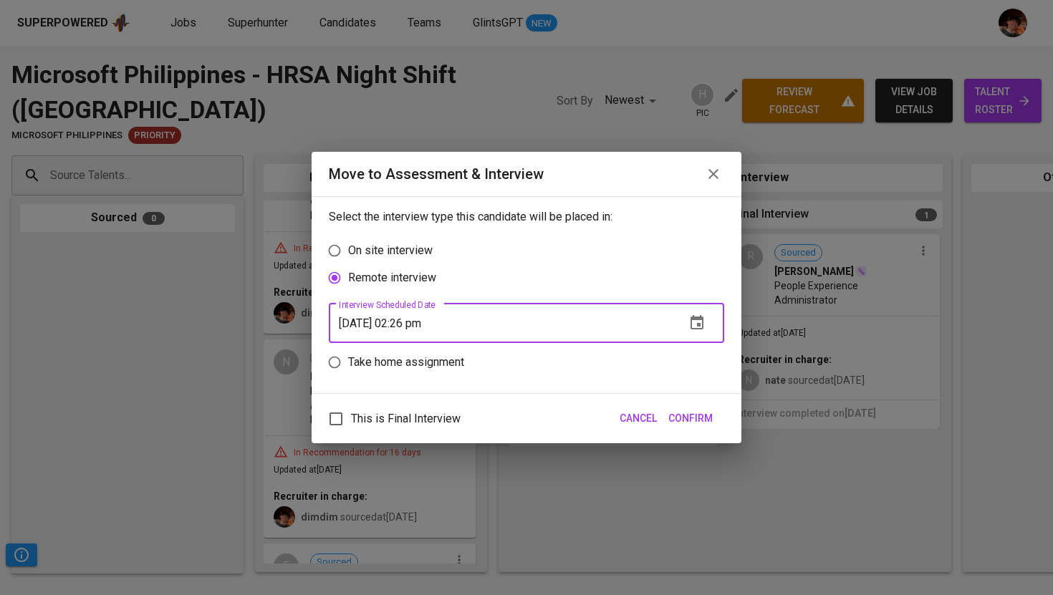
type input "[DATE] 02:26 pm"
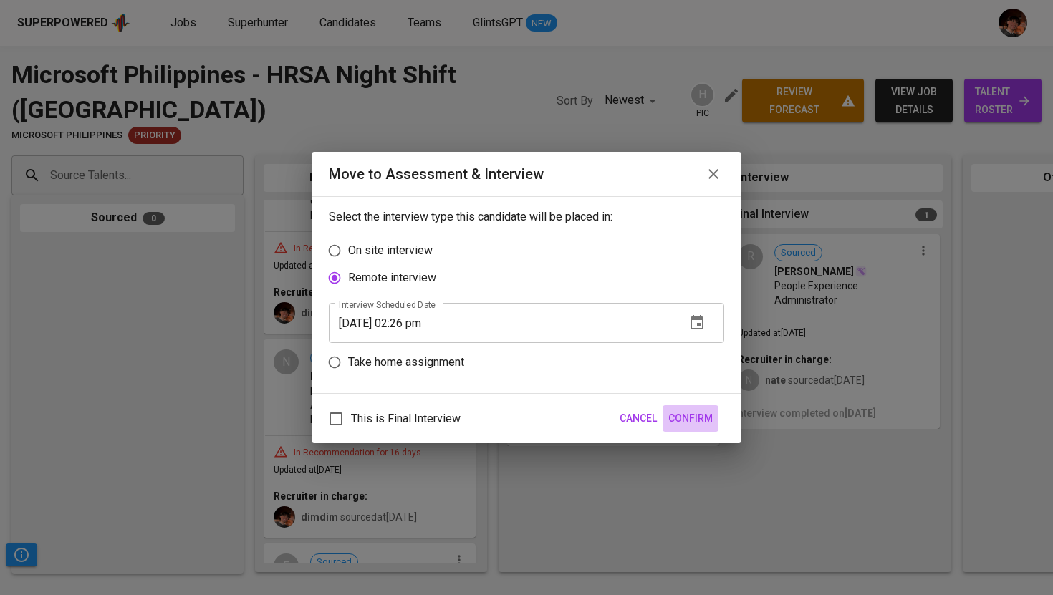
click at [687, 416] on span "Confirm" at bounding box center [691, 419] width 44 height 18
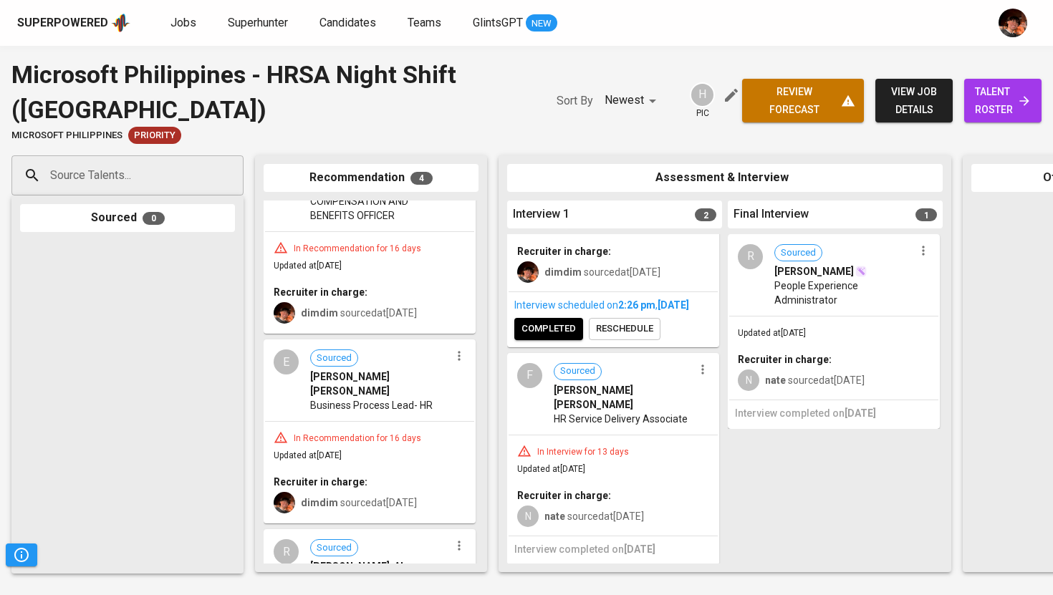
scroll to position [0, 0]
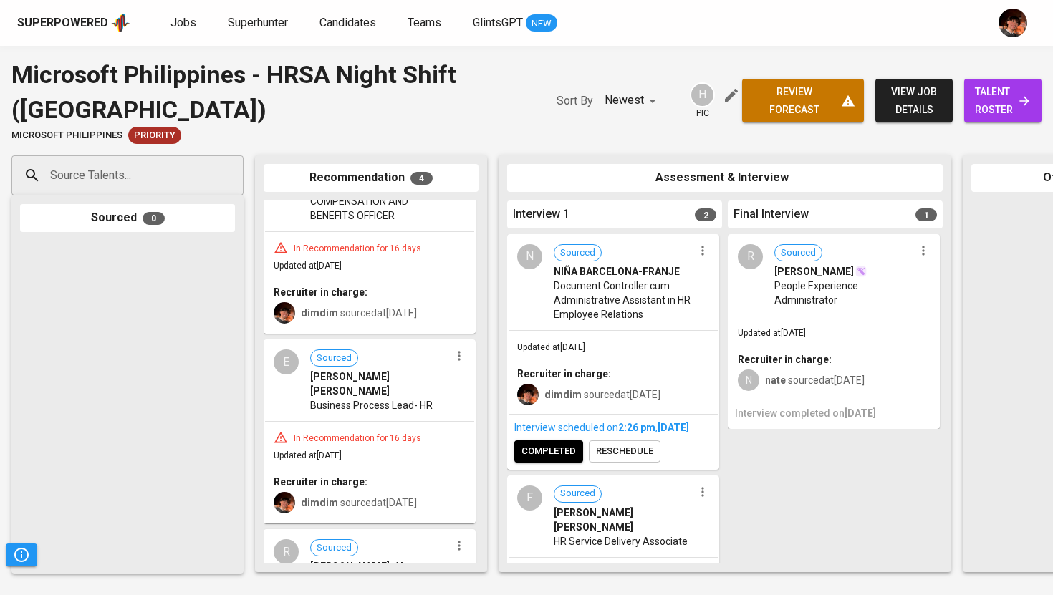
click at [542, 463] on button "completed" at bounding box center [548, 452] width 69 height 22
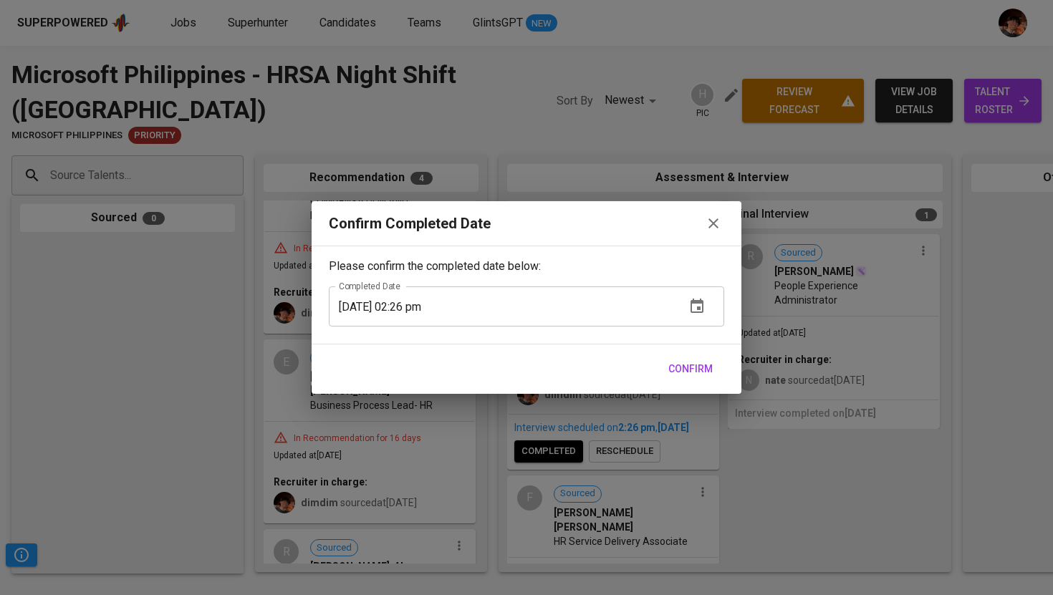
click at [689, 380] on button "Confirm" at bounding box center [691, 369] width 56 height 27
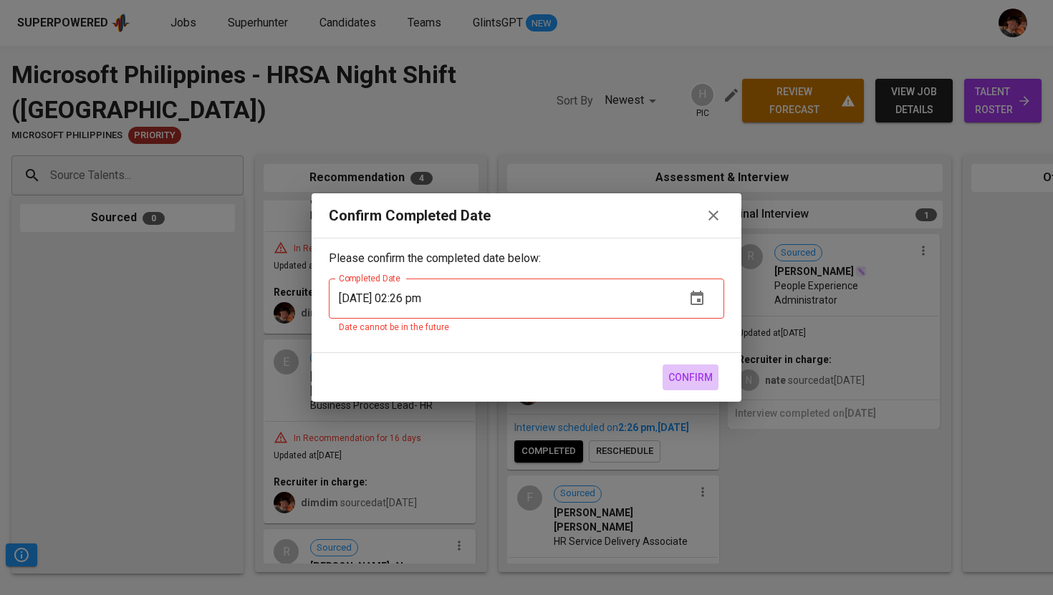
click at [698, 380] on span "Confirm" at bounding box center [691, 378] width 44 height 18
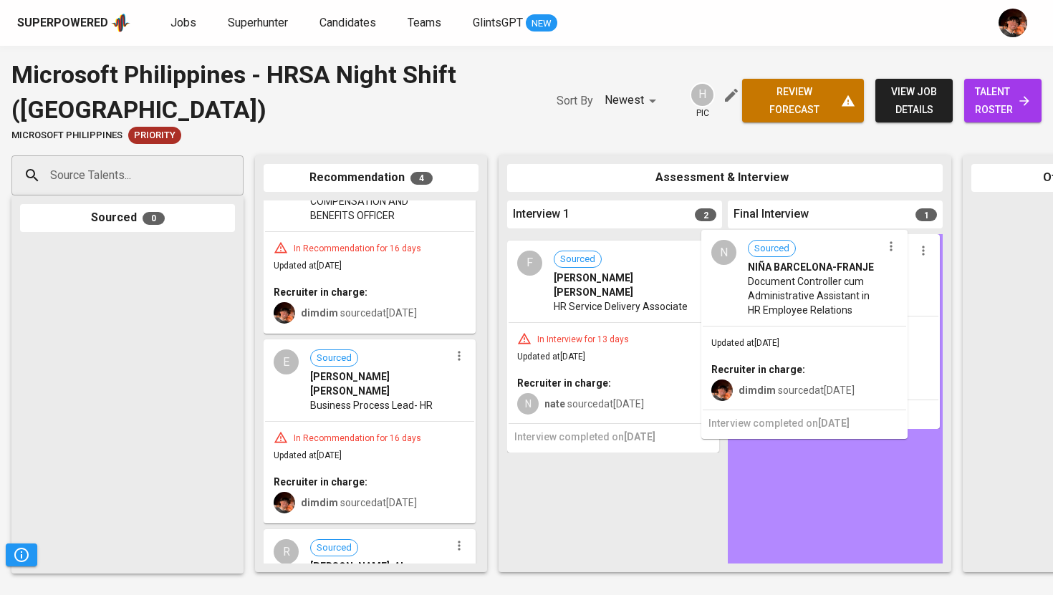
drag, startPoint x: 543, startPoint y: 307, endPoint x: 747, endPoint y: 302, distance: 203.6
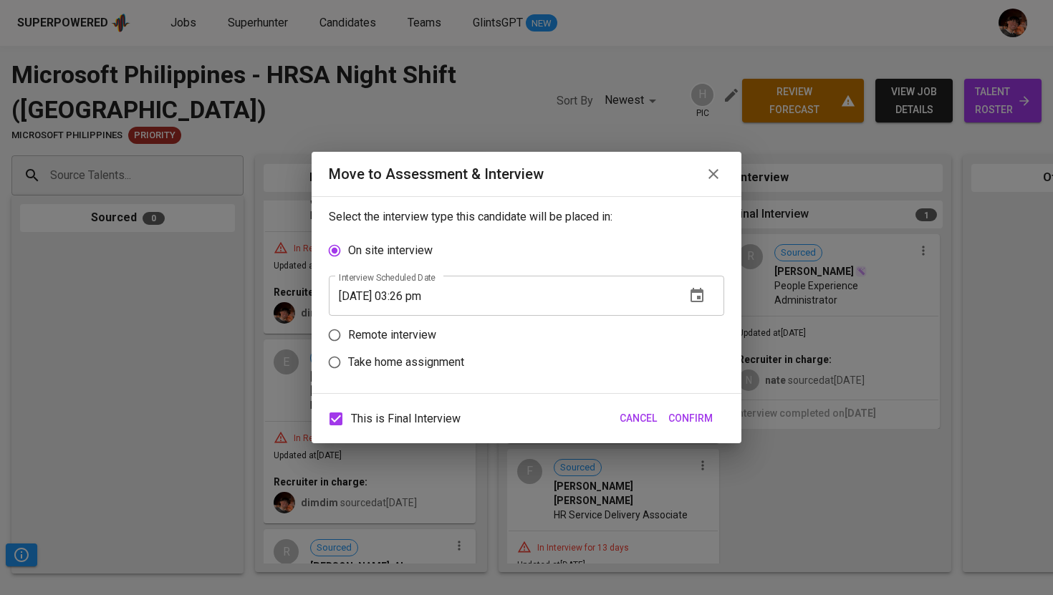
click at [413, 298] on input "[DATE] 03:26 pm" at bounding box center [501, 296] width 345 height 40
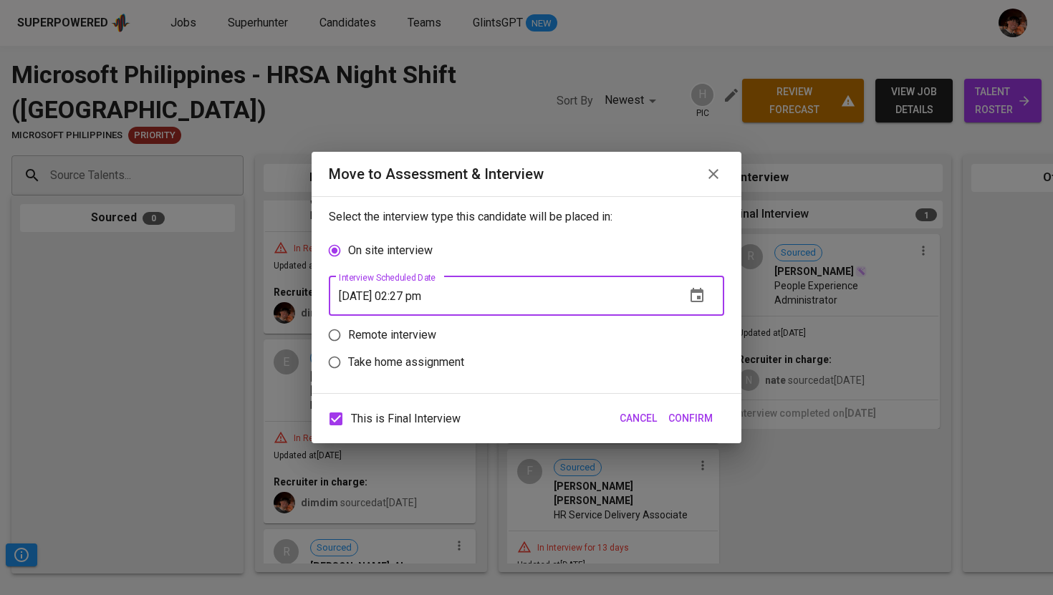
type input "[DATE] 02:27 pm"
click at [670, 421] on span "Confirm" at bounding box center [691, 419] width 44 height 18
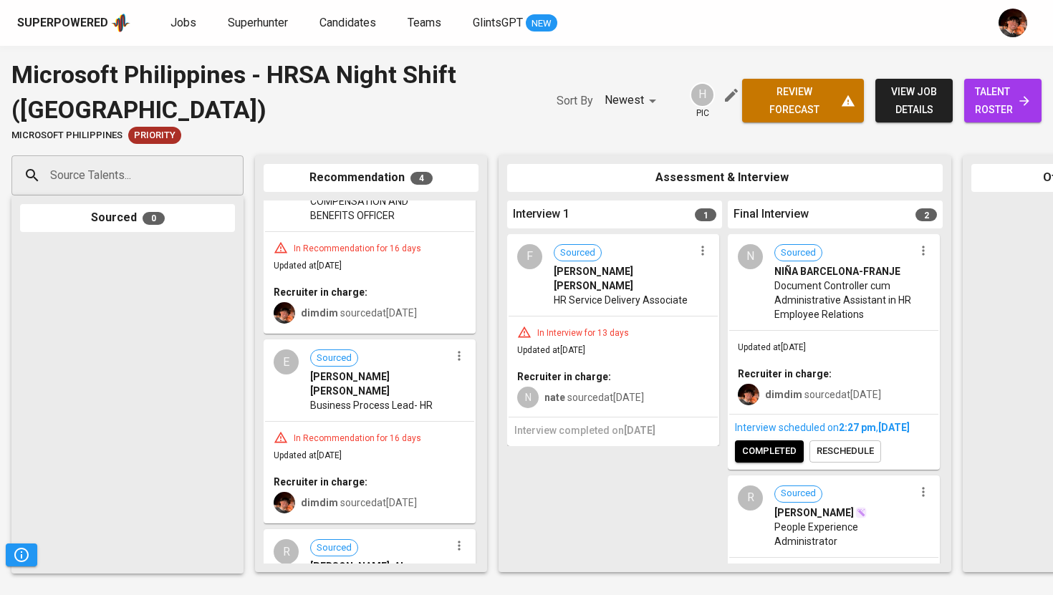
scroll to position [1, 0]
click at [773, 459] on span "completed" at bounding box center [769, 451] width 54 height 16
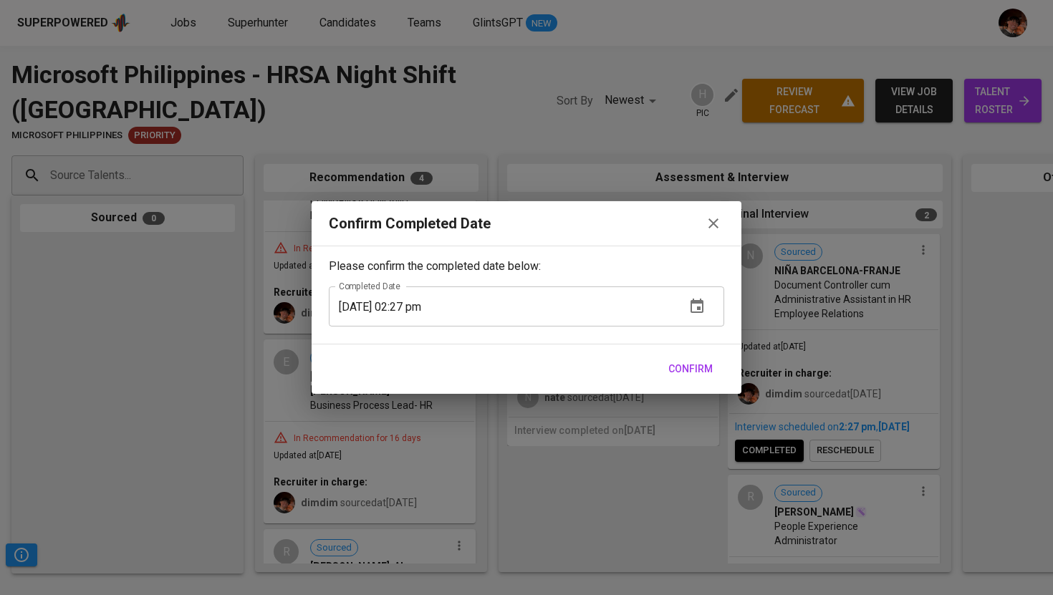
click at [699, 375] on span "Confirm" at bounding box center [691, 369] width 44 height 18
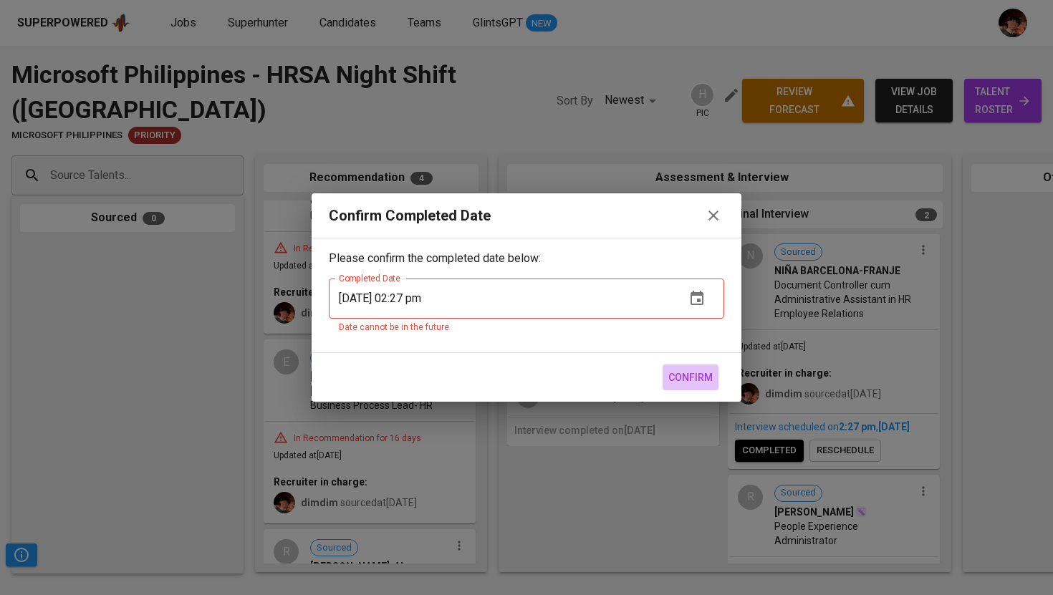
click at [699, 375] on span "Confirm" at bounding box center [691, 378] width 44 height 18
click at [714, 220] on icon "button" at bounding box center [713, 215] width 17 height 17
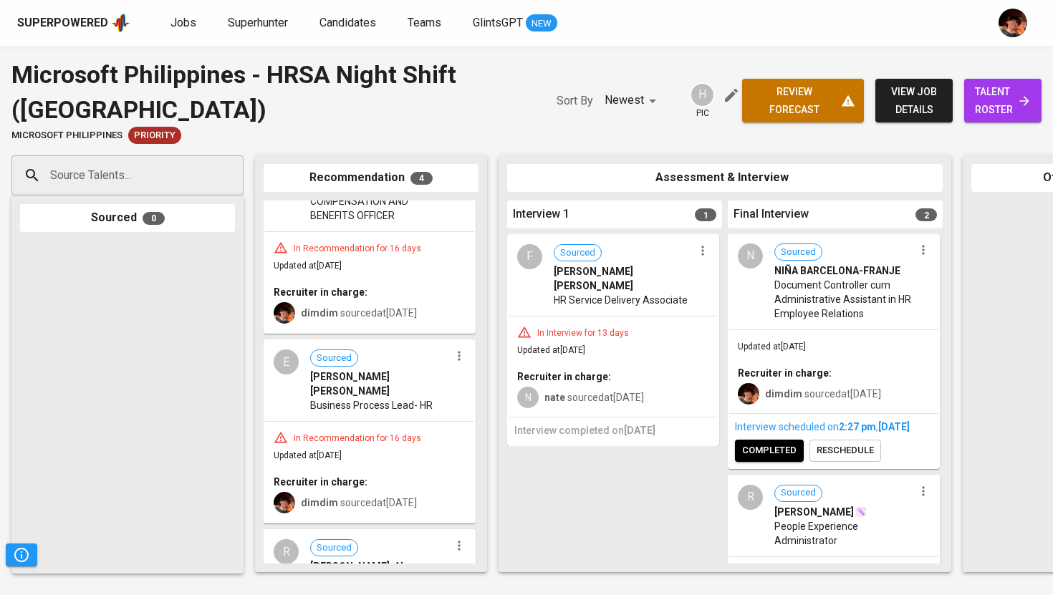
click at [772, 459] on span "completed" at bounding box center [769, 451] width 54 height 16
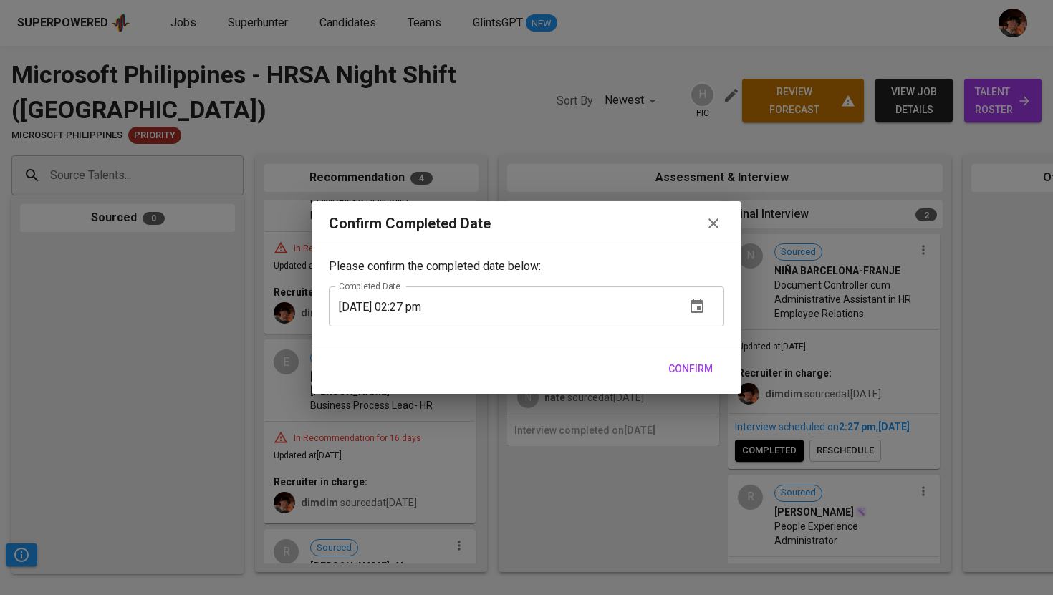
click at [705, 352] on div "Confirm" at bounding box center [527, 369] width 430 height 49
click at [704, 363] on span "Confirm" at bounding box center [691, 369] width 44 height 18
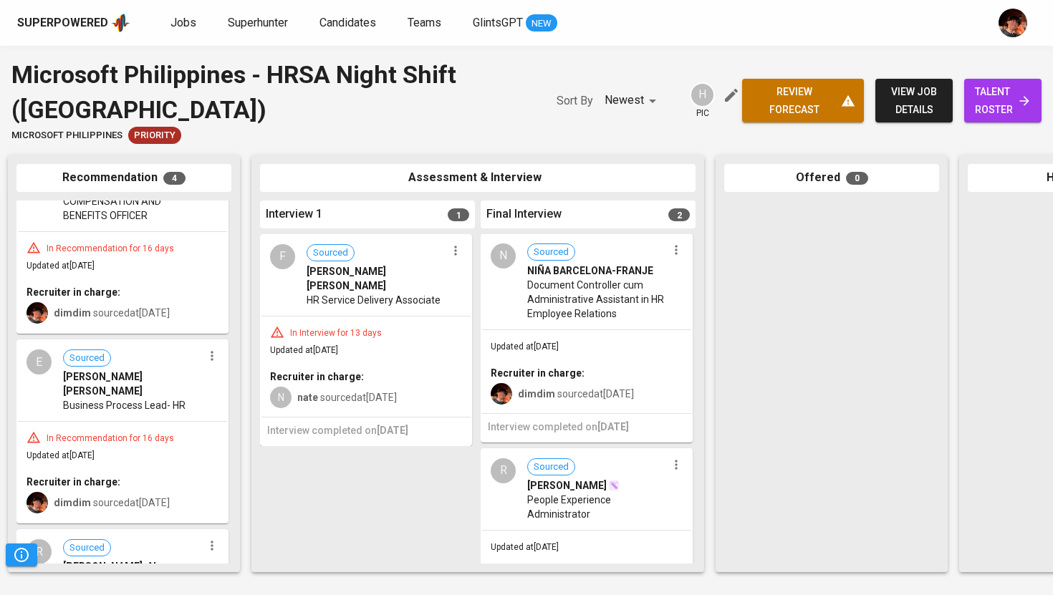
scroll to position [0, 0]
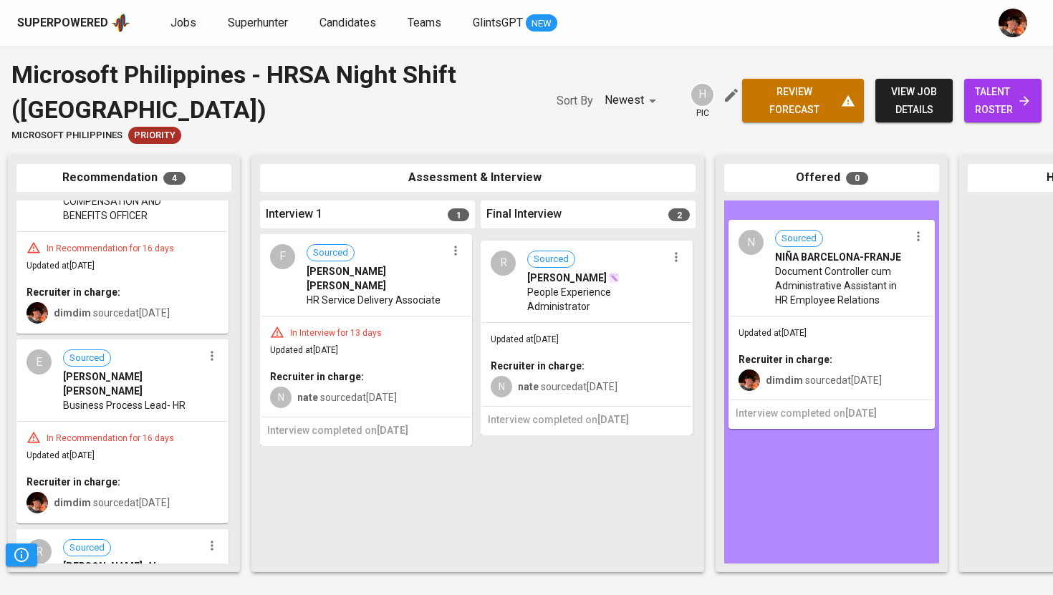
drag, startPoint x: 507, startPoint y: 302, endPoint x: 769, endPoint y: 287, distance: 262.0
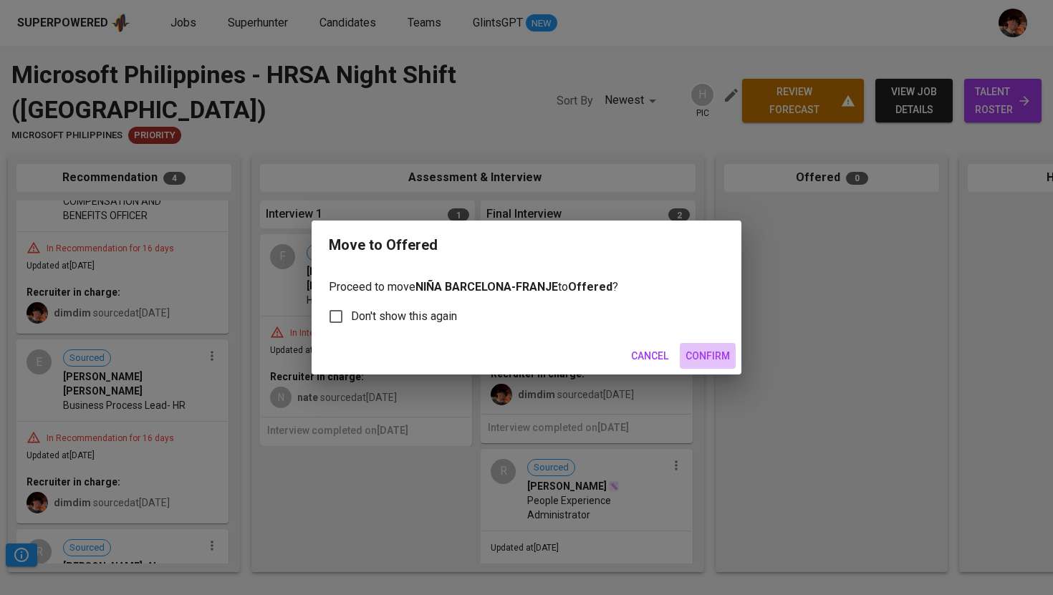
click at [711, 345] on button "Confirm" at bounding box center [708, 356] width 56 height 27
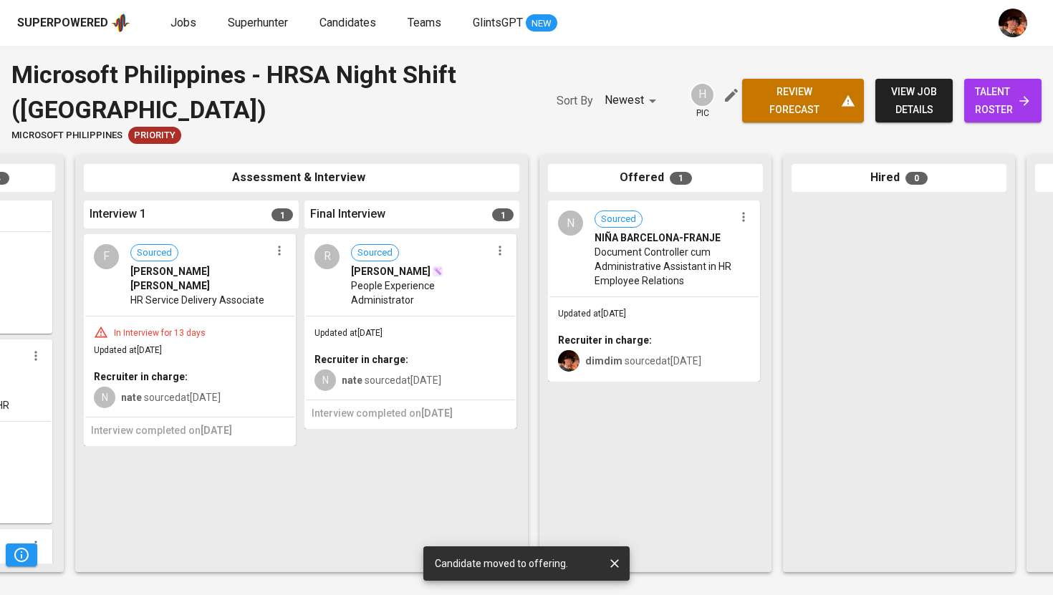
scroll to position [0, 498]
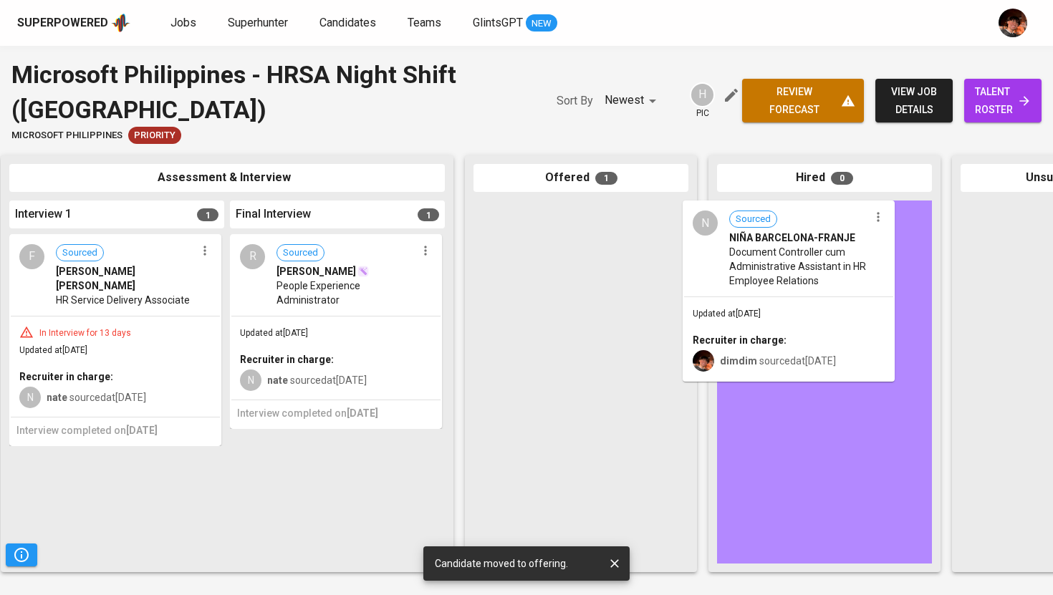
drag, startPoint x: 518, startPoint y: 269, endPoint x: 735, endPoint y: 268, distance: 217.1
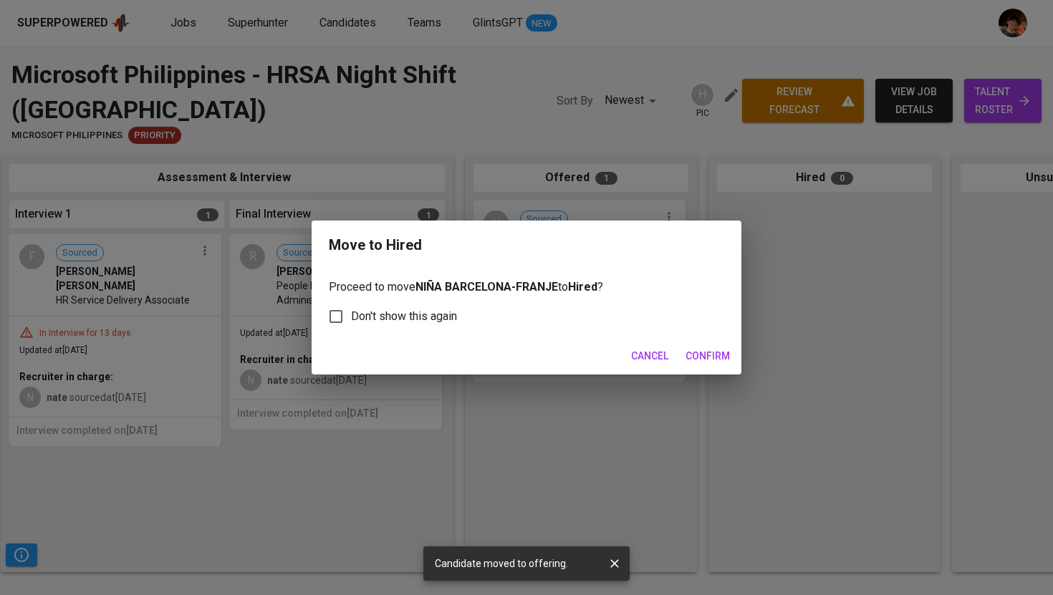
click at [718, 356] on span "Confirm" at bounding box center [708, 357] width 44 height 18
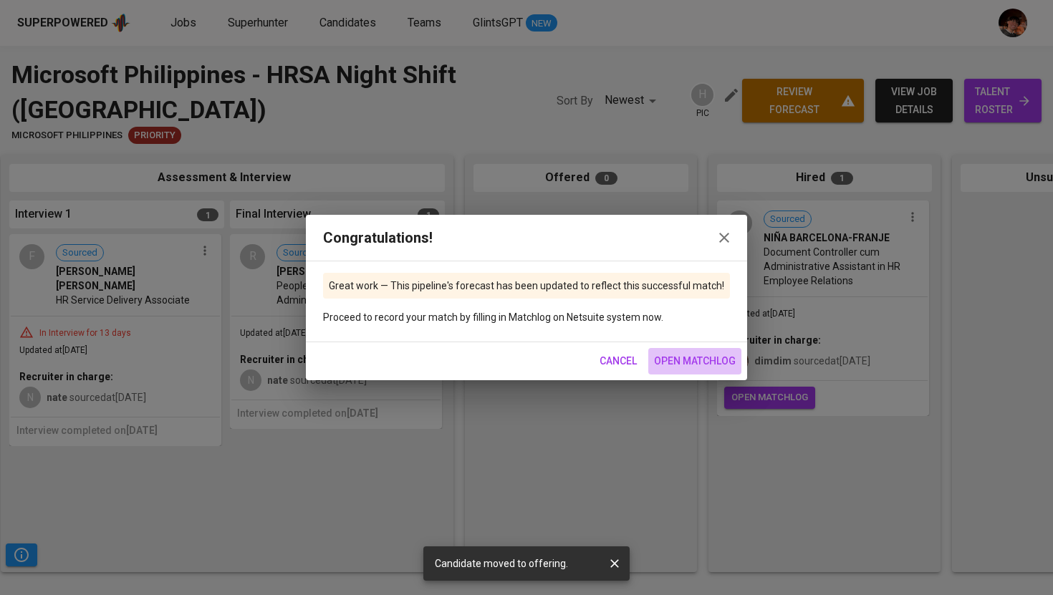
click at [674, 365] on span "open matchlog" at bounding box center [695, 362] width 82 height 18
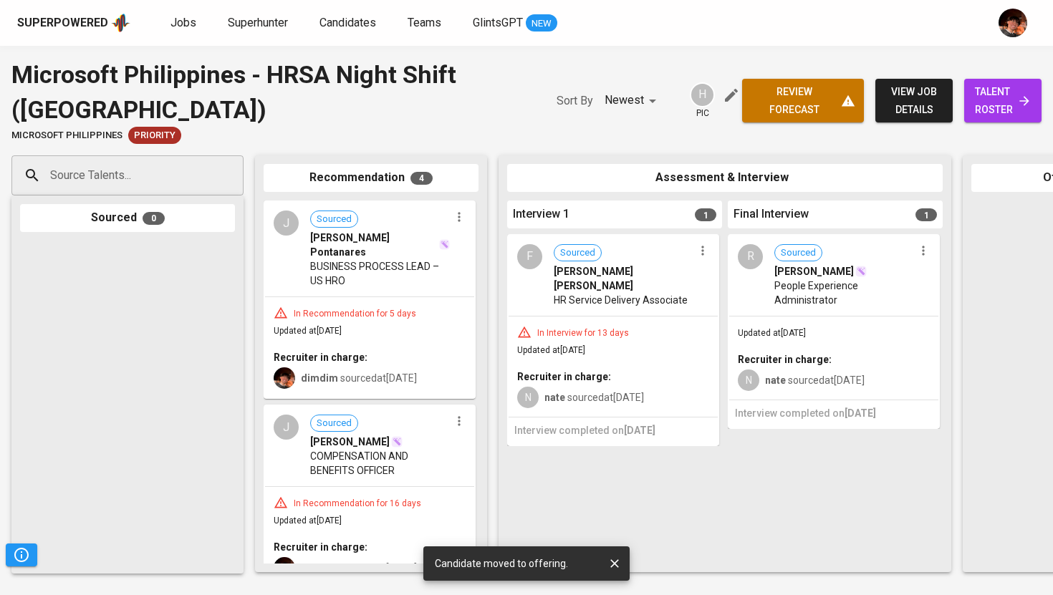
scroll to position [255, 0]
